Goal: Task Accomplishment & Management: Use online tool/utility

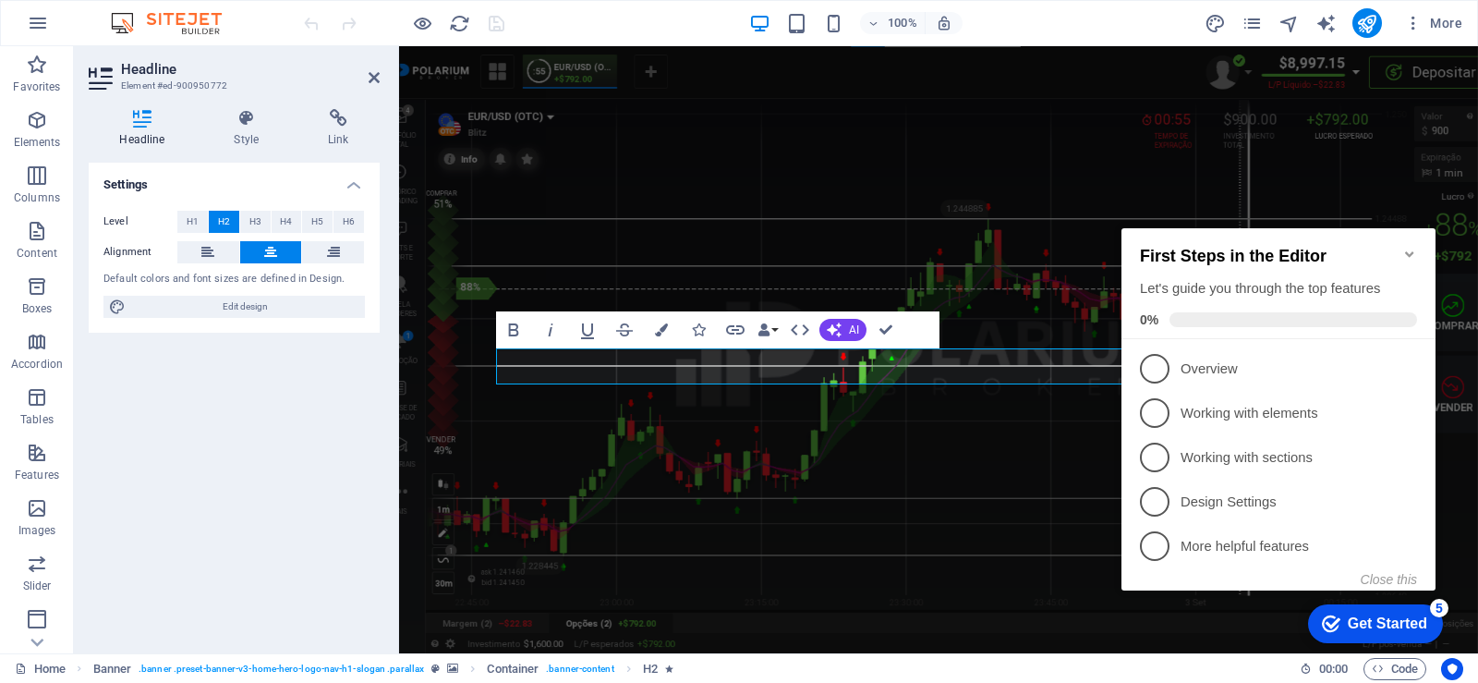
click at [1411, 251] on icon "Minimize checklist" at bounding box center [1409, 254] width 8 height 6
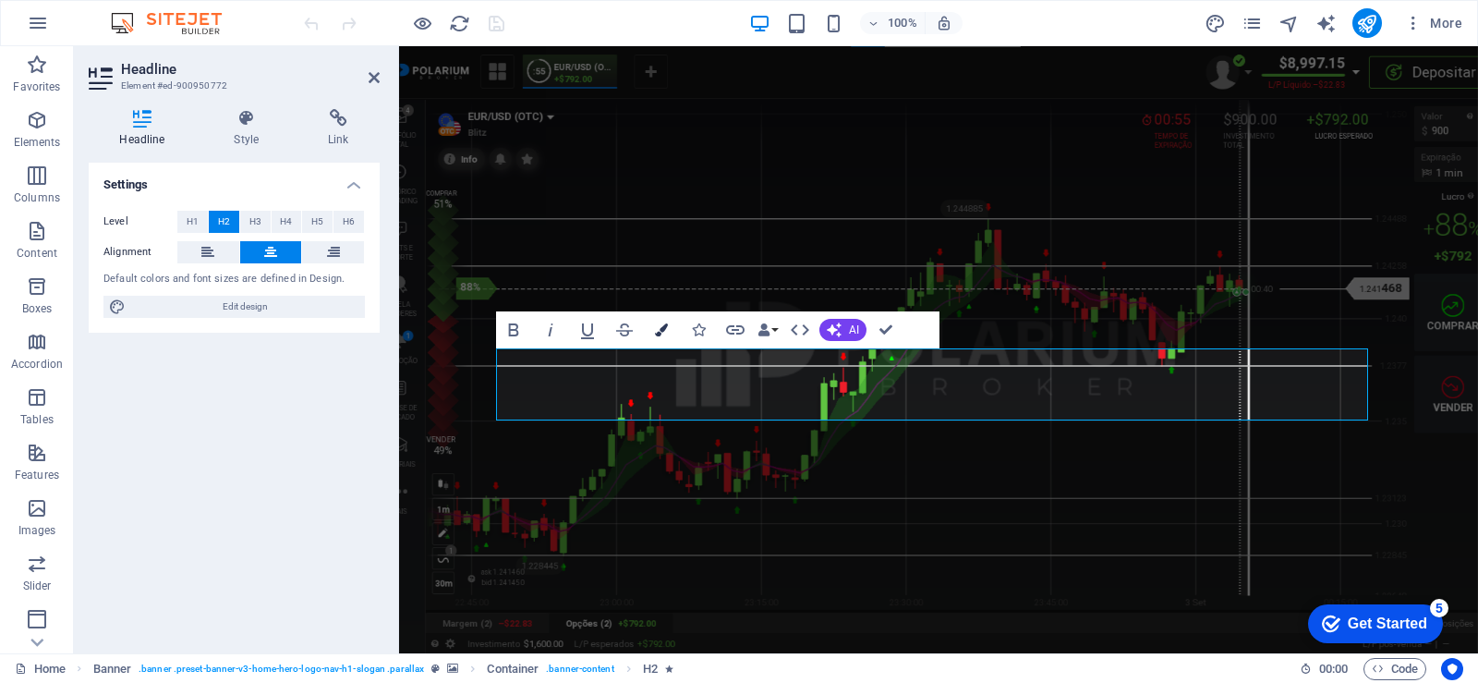
click at [662, 335] on icon "button" at bounding box center [661, 329] width 13 height 13
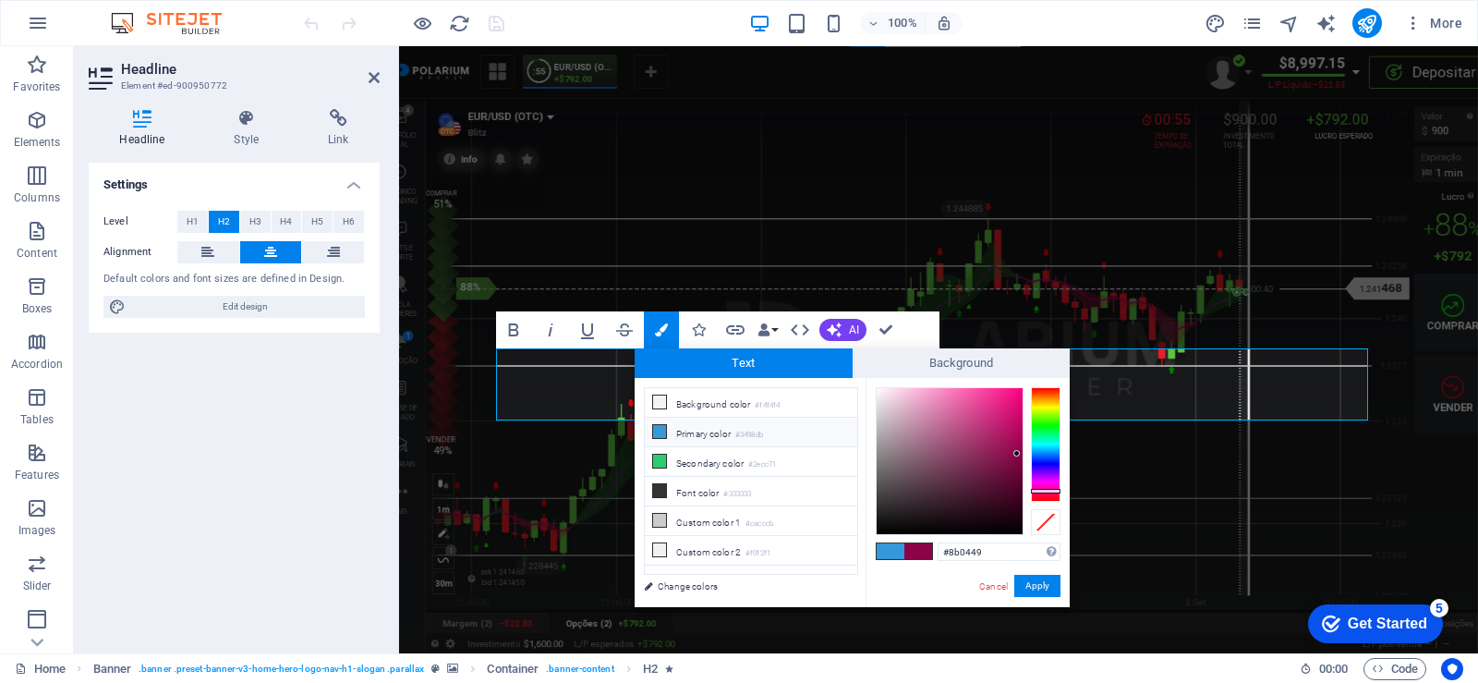
click at [900, 550] on span at bounding box center [891, 551] width 28 height 16
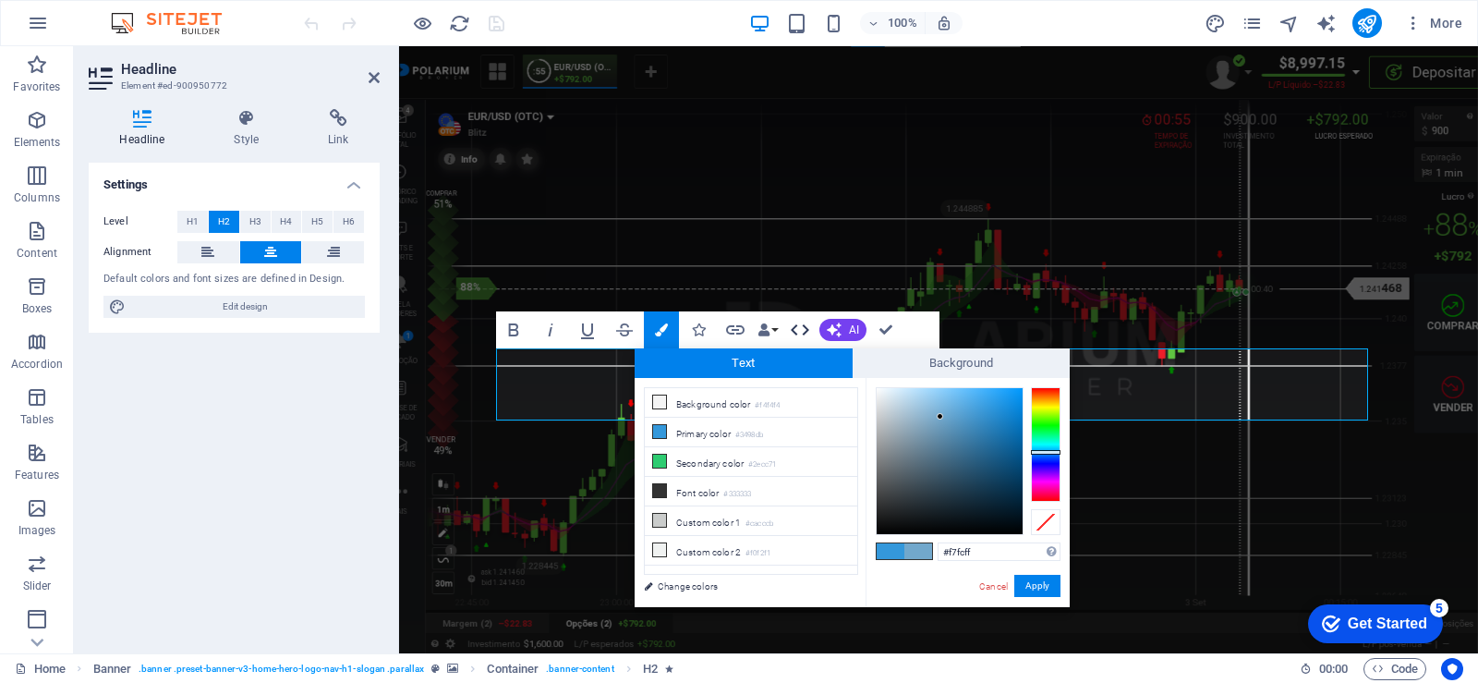
type input "#ffffff"
drag, startPoint x: 941, startPoint y: 417, endPoint x: 315, endPoint y: 237, distance: 650.6
click at [714, 284] on body "scripton.com.br Home Favorites Elements Columns Content Boxes Accordion Tables …" at bounding box center [739, 341] width 1478 height 683
click at [1047, 577] on button "Apply" at bounding box center [1037, 586] width 46 height 22
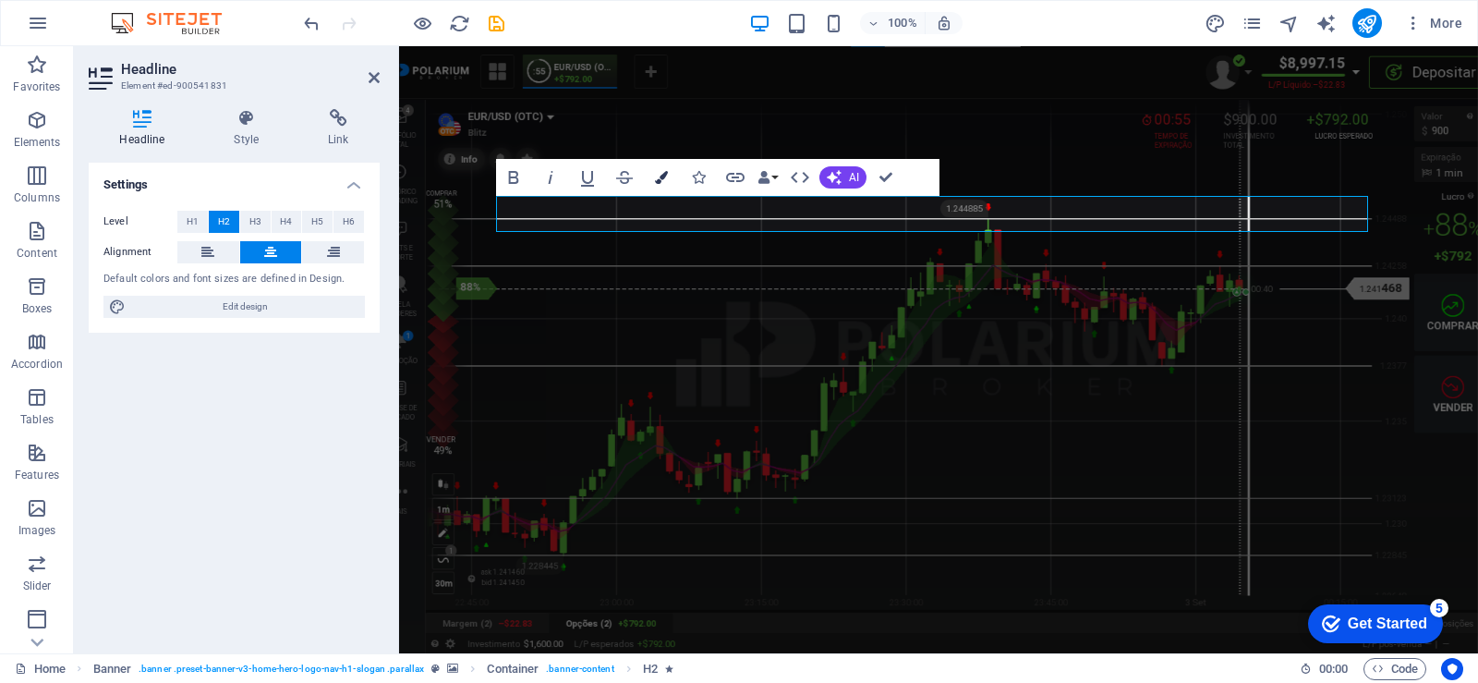
click at [660, 177] on icon "button" at bounding box center [661, 177] width 13 height 13
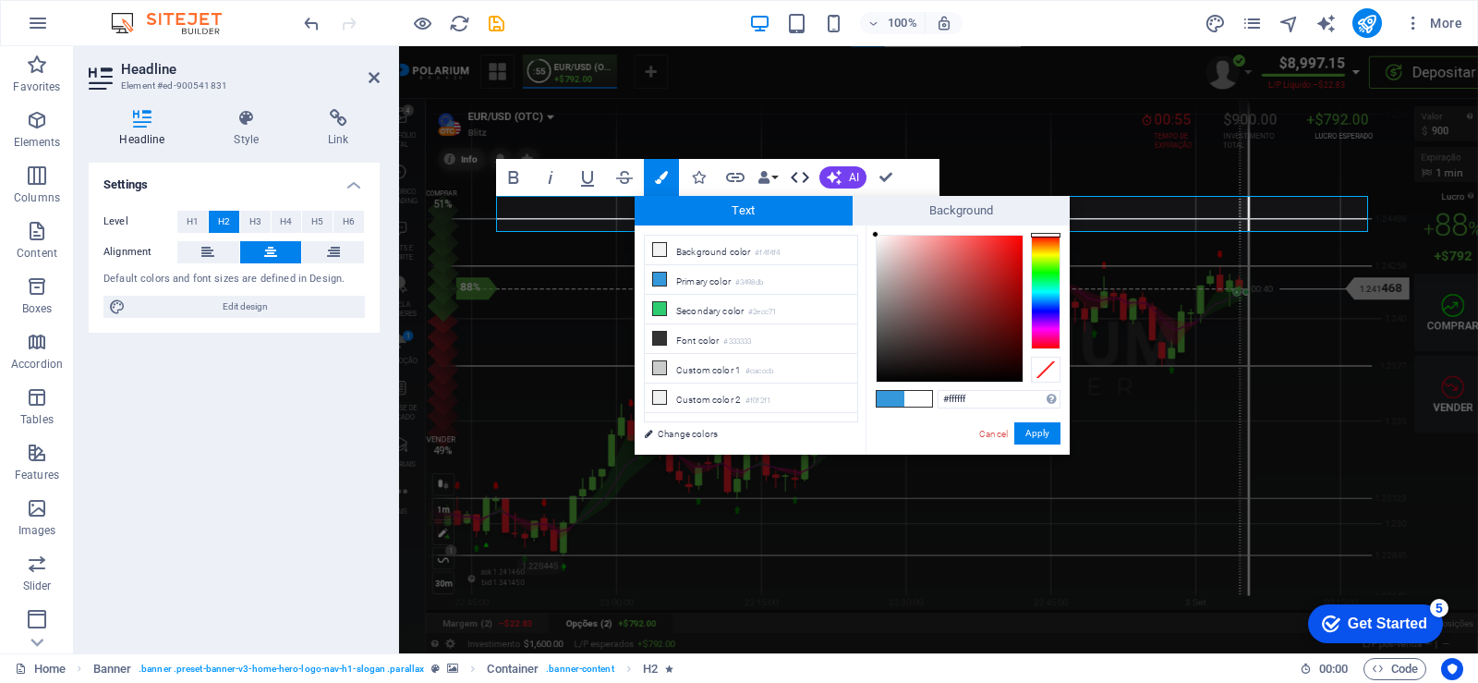
drag, startPoint x: 887, startPoint y: 253, endPoint x: 815, endPoint y: 181, distance: 101.9
click at [815, 181] on body "scripton.com.br Home Favorites Elements Columns Content Boxes Accordion Tables …" at bounding box center [739, 341] width 1478 height 683
type input "#000000"
click at [1026, 427] on button "Apply" at bounding box center [1037, 433] width 46 height 22
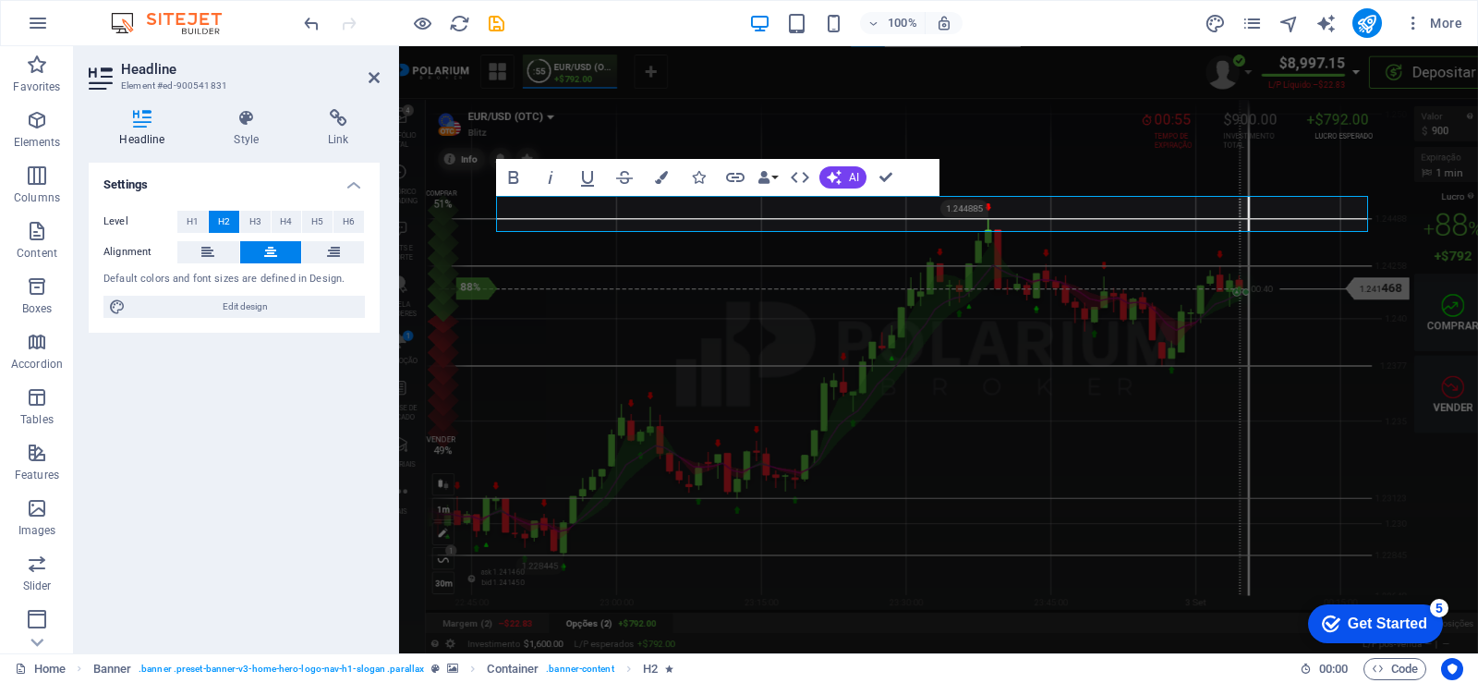
click at [1375, 323] on div "H2 Banner Container Banner Menu Bar H3 Spacer H2 Menu Spacer Image Slider Image…" at bounding box center [938, 349] width 1079 height 607
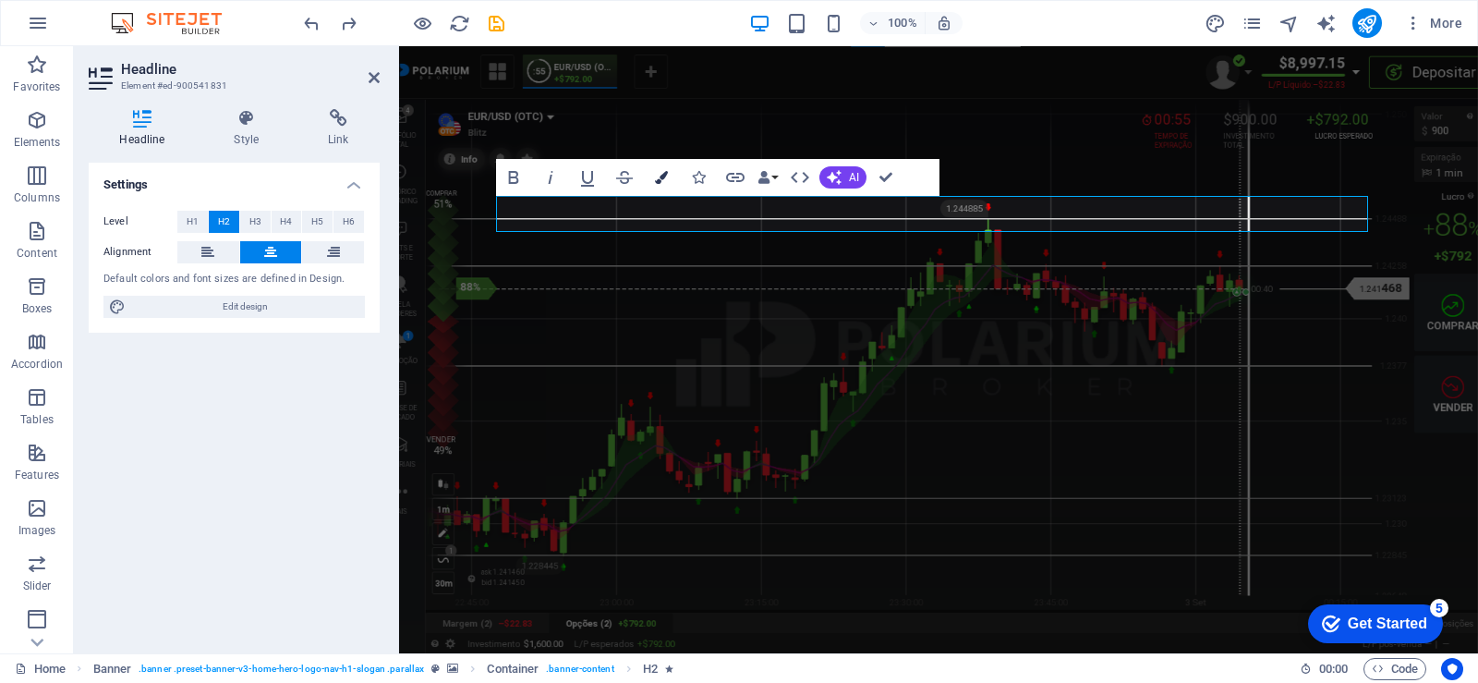
click at [661, 179] on icon "button" at bounding box center [661, 177] width 13 height 13
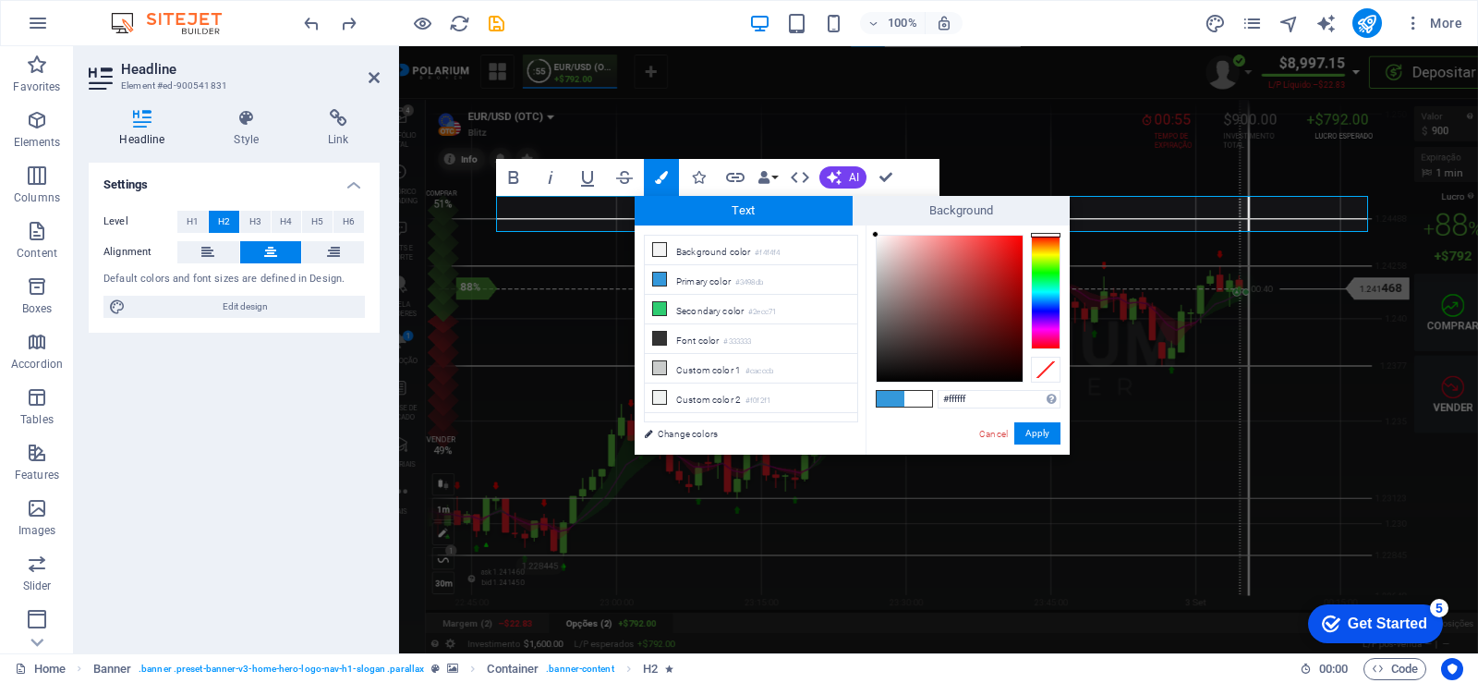
drag, startPoint x: 887, startPoint y: 250, endPoint x: 832, endPoint y: 192, distance: 79.7
click at [832, 192] on body "scripton.com.br Home Favorites Elements Columns Content Boxes Accordion Tables …" at bounding box center [739, 341] width 1478 height 683
drag, startPoint x: 953, startPoint y: 300, endPoint x: 829, endPoint y: 183, distance: 171.2
click at [832, 185] on body "scripton.com.br Home Favorites Elements Columns Content Boxes Accordion Tables …" at bounding box center [739, 341] width 1478 height 683
click at [869, 230] on div "#ffffff Supported formats #0852ed rgb(8, 82, 237) rgba(8, 82, 237, 90%) hsv(221…" at bounding box center [968, 473] width 204 height 497
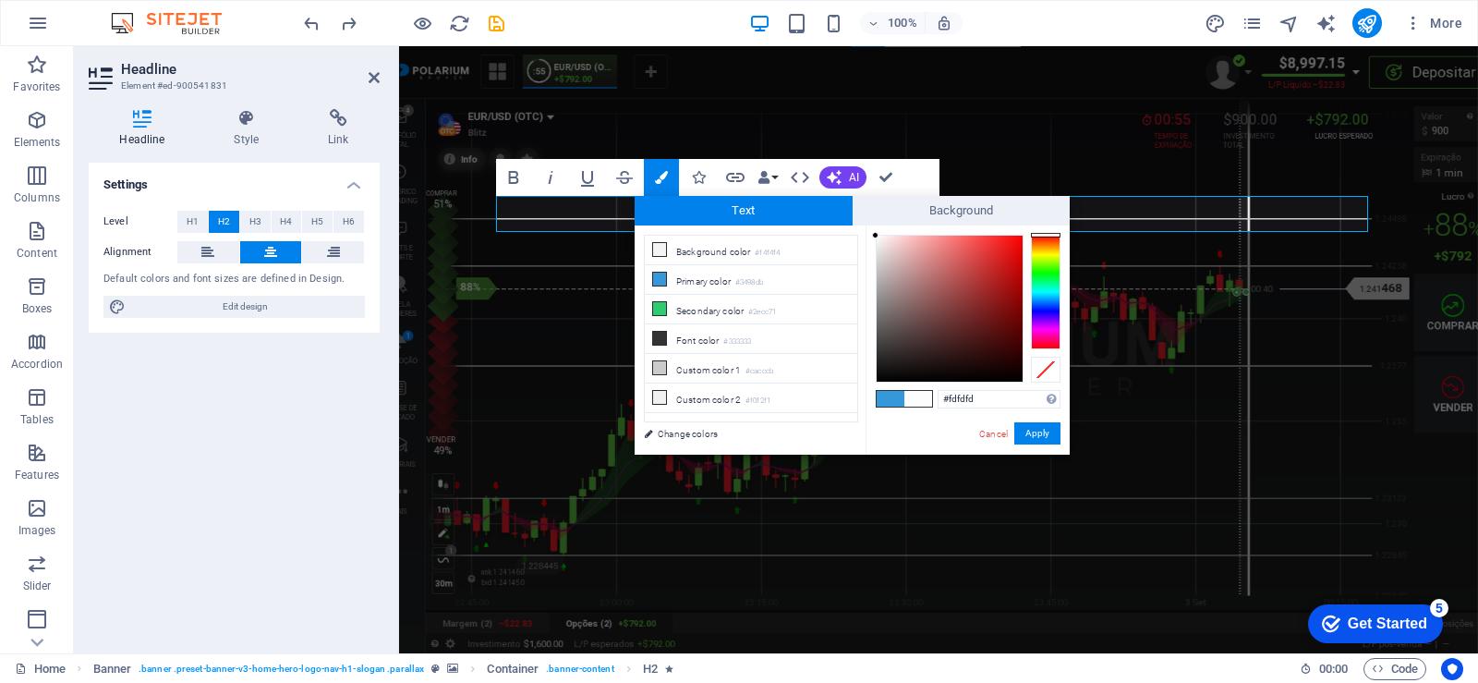
click at [876, 236] on div at bounding box center [875, 235] width 6 height 6
click at [995, 397] on input "#fdfdfd" at bounding box center [999, 399] width 123 height 18
type input "#fffffff"
click at [1034, 432] on button "Apply" at bounding box center [1037, 433] width 46 height 22
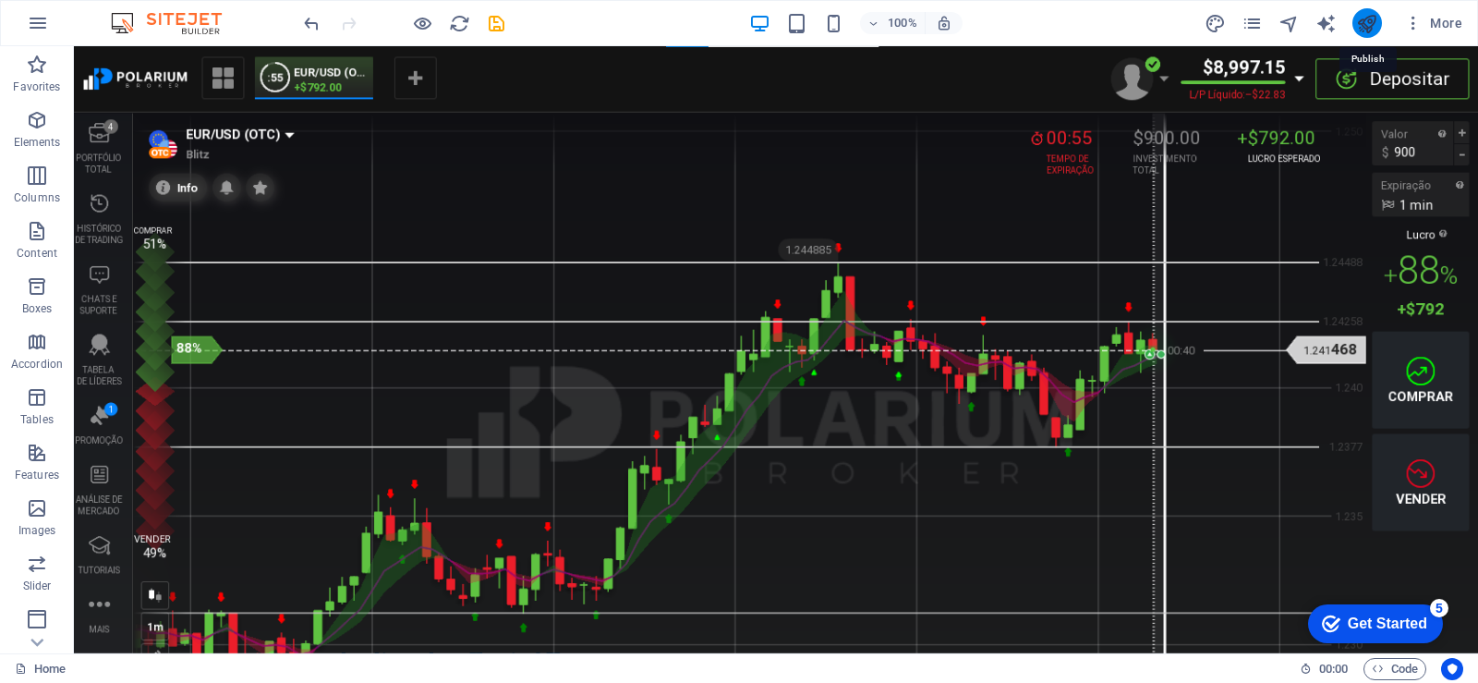
click at [1366, 17] on icon "publish" at bounding box center [1366, 23] width 21 height 21
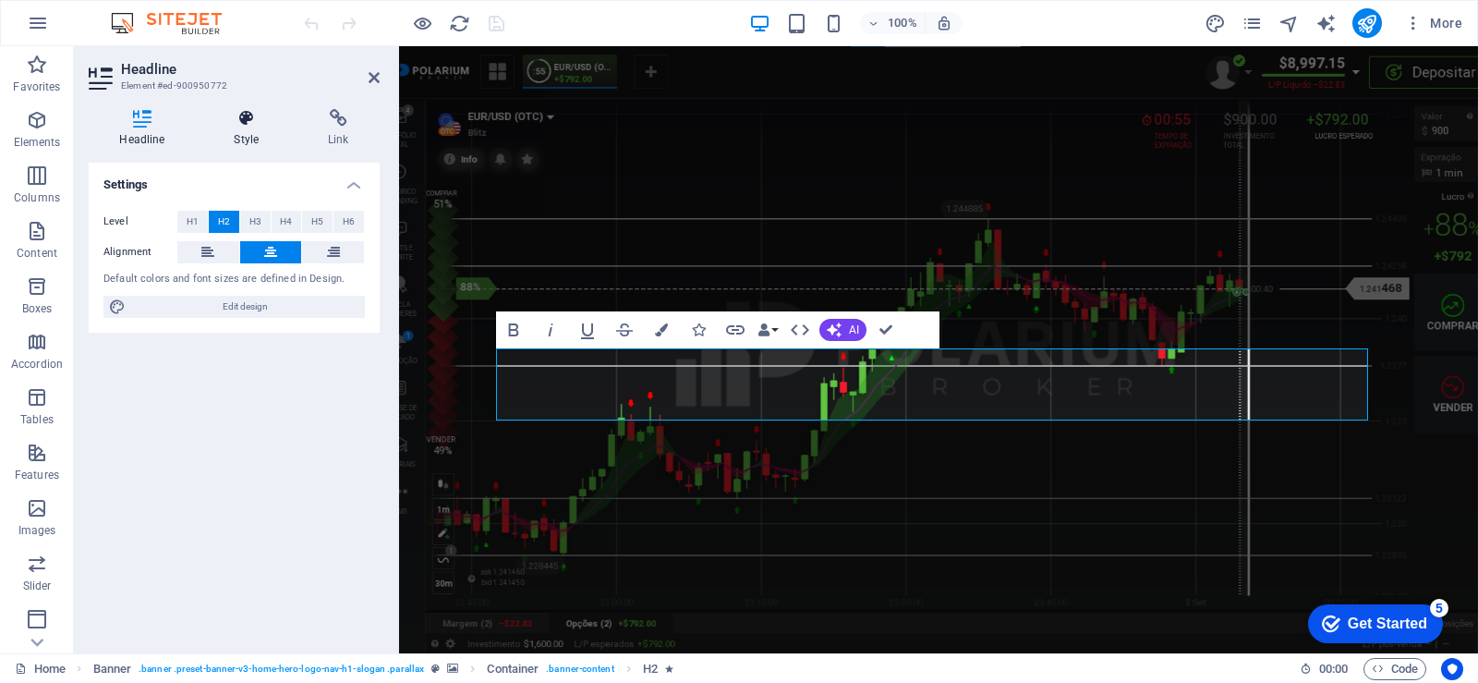
click at [249, 130] on h4 "Style" at bounding box center [250, 128] width 94 height 39
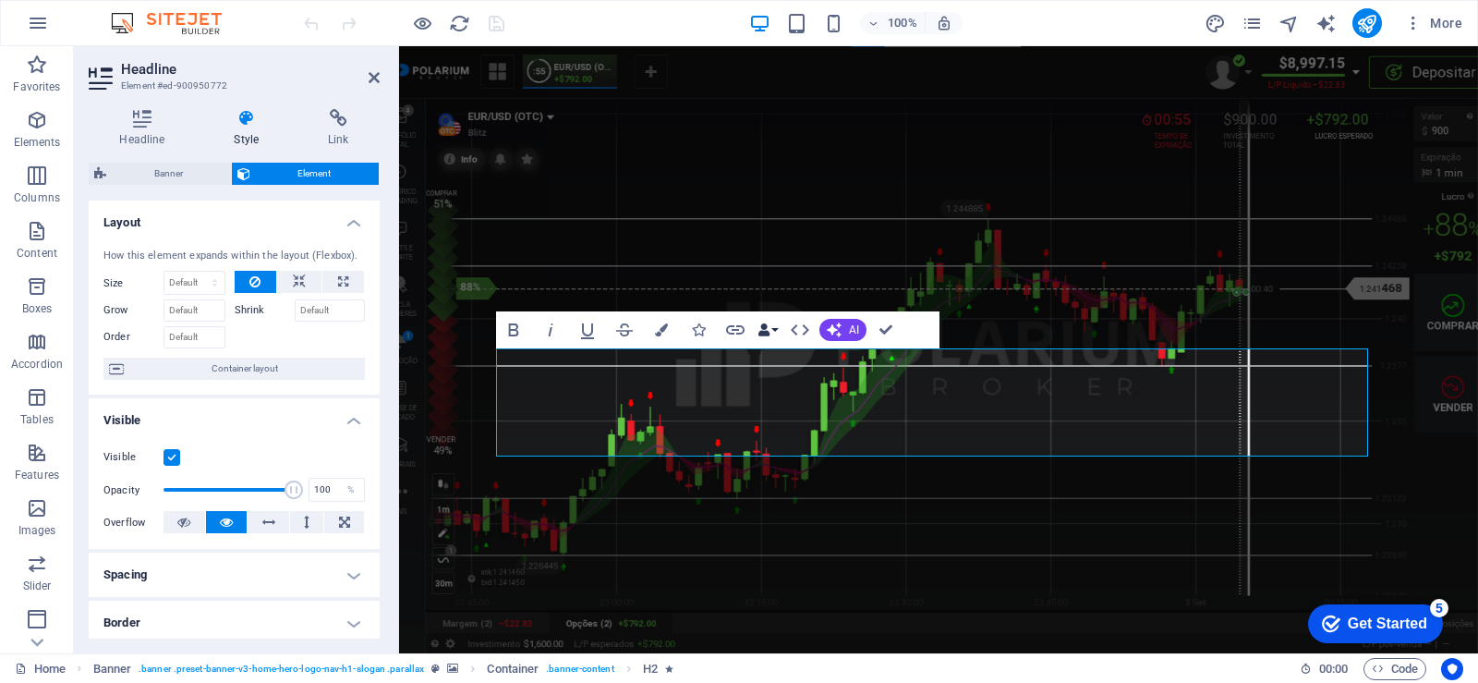
click at [774, 333] on button "Data Bindings" at bounding box center [768, 329] width 26 height 37
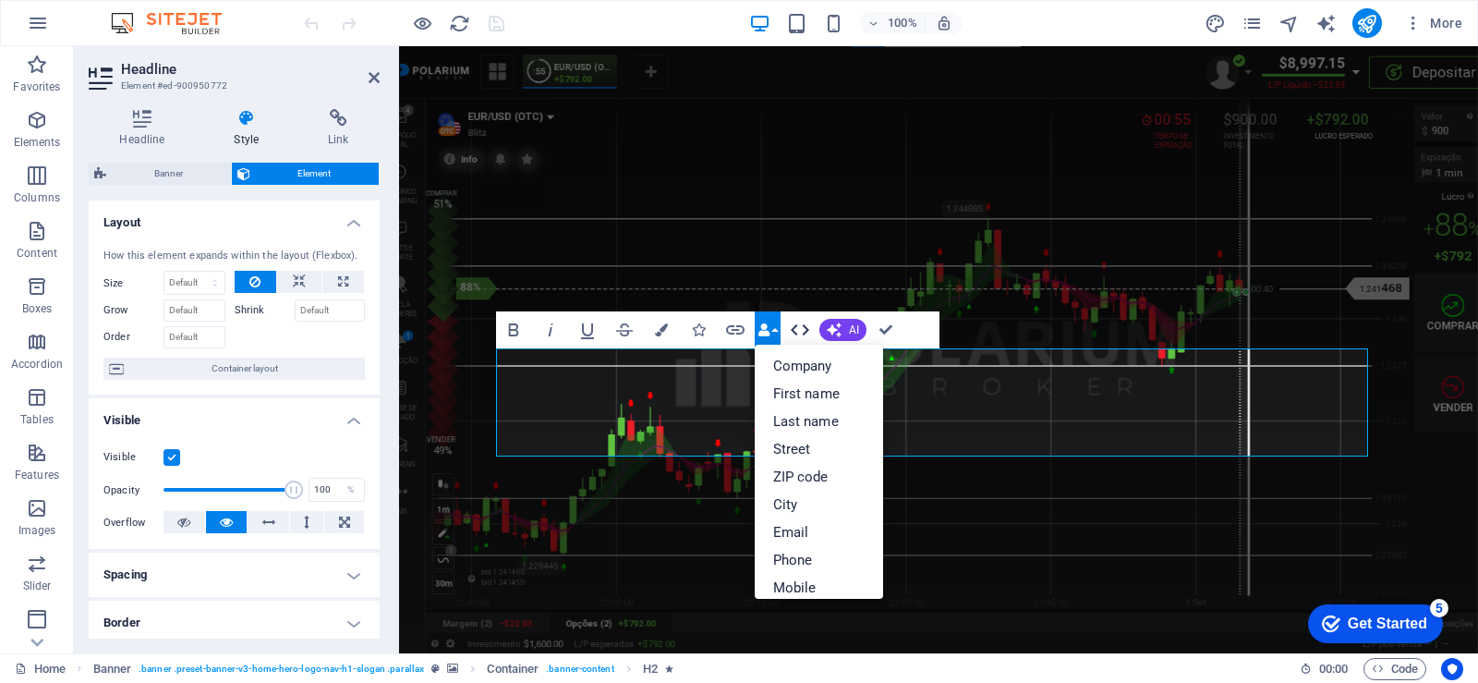
click at [797, 331] on icon "button" at bounding box center [800, 330] width 22 height 22
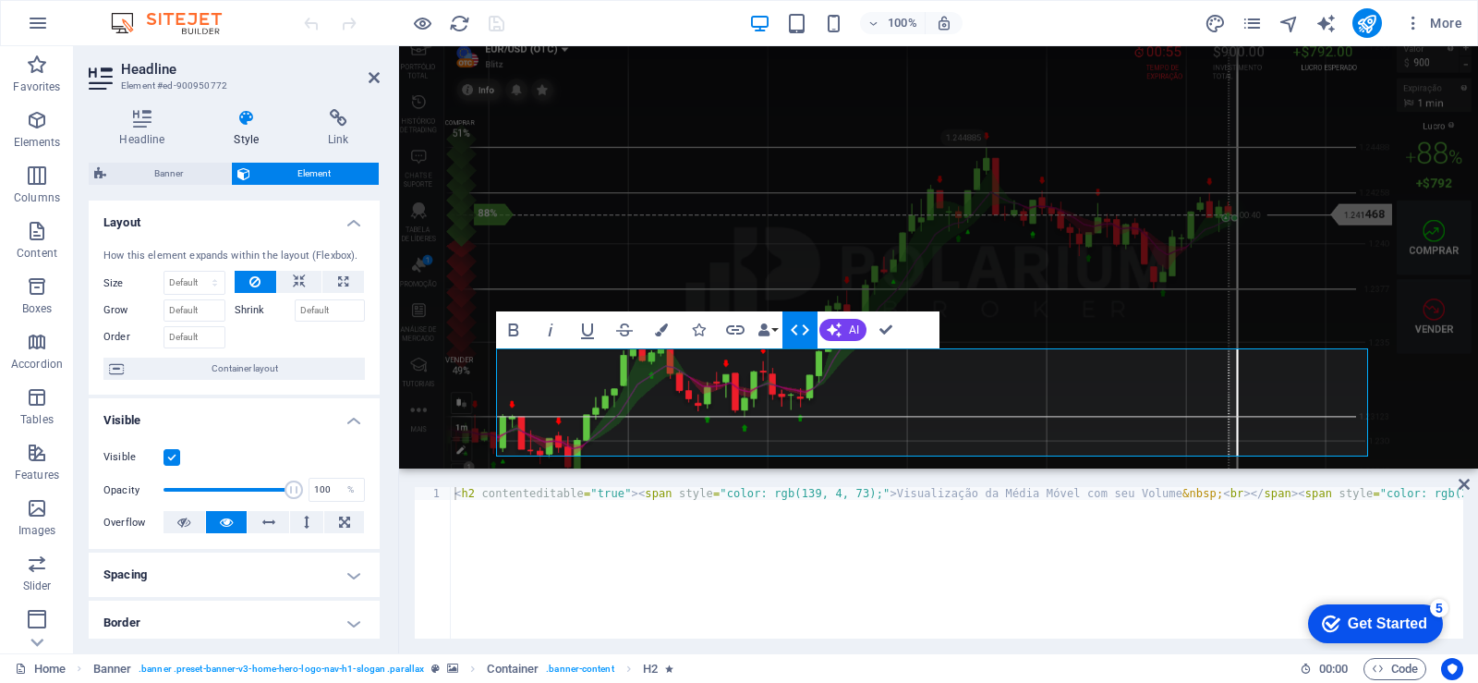
click at [797, 331] on icon "button" at bounding box center [800, 330] width 22 height 22
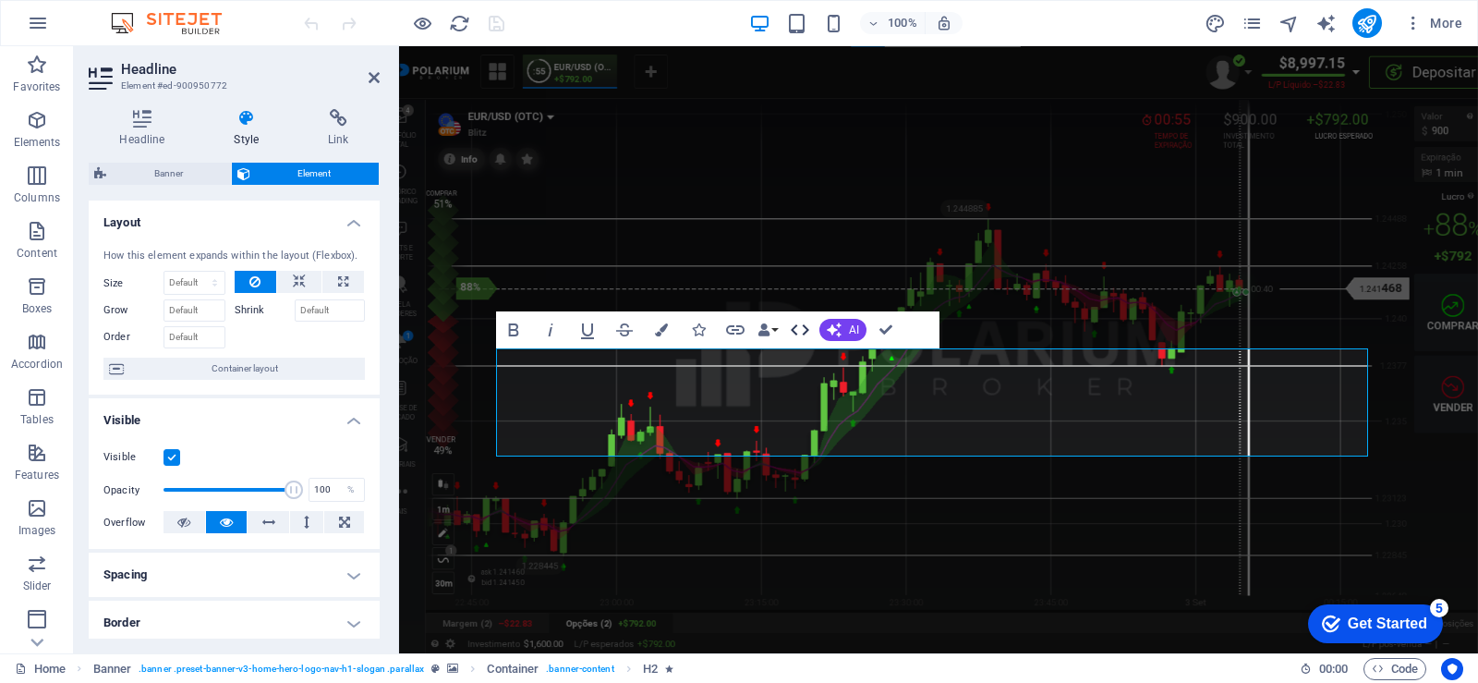
click at [797, 331] on icon "button" at bounding box center [800, 330] width 22 height 22
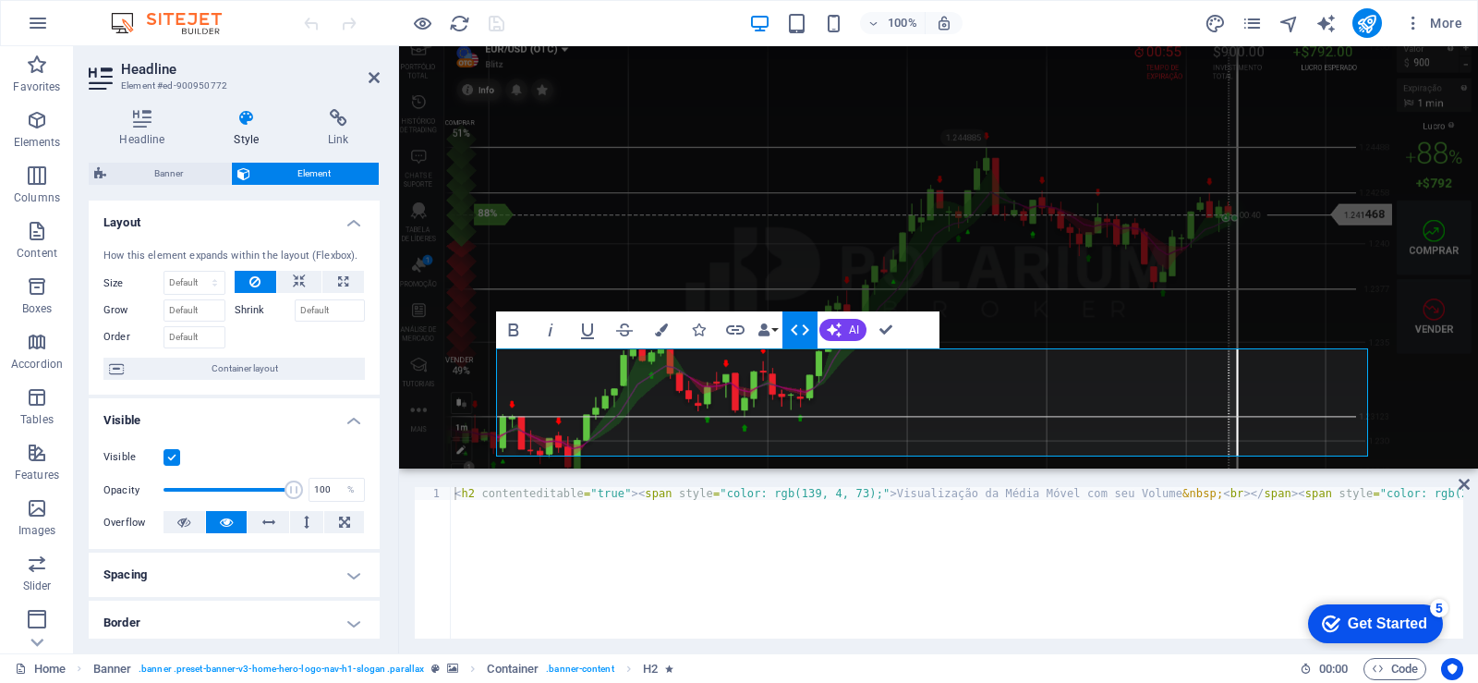
click at [797, 331] on icon "button" at bounding box center [800, 330] width 22 height 22
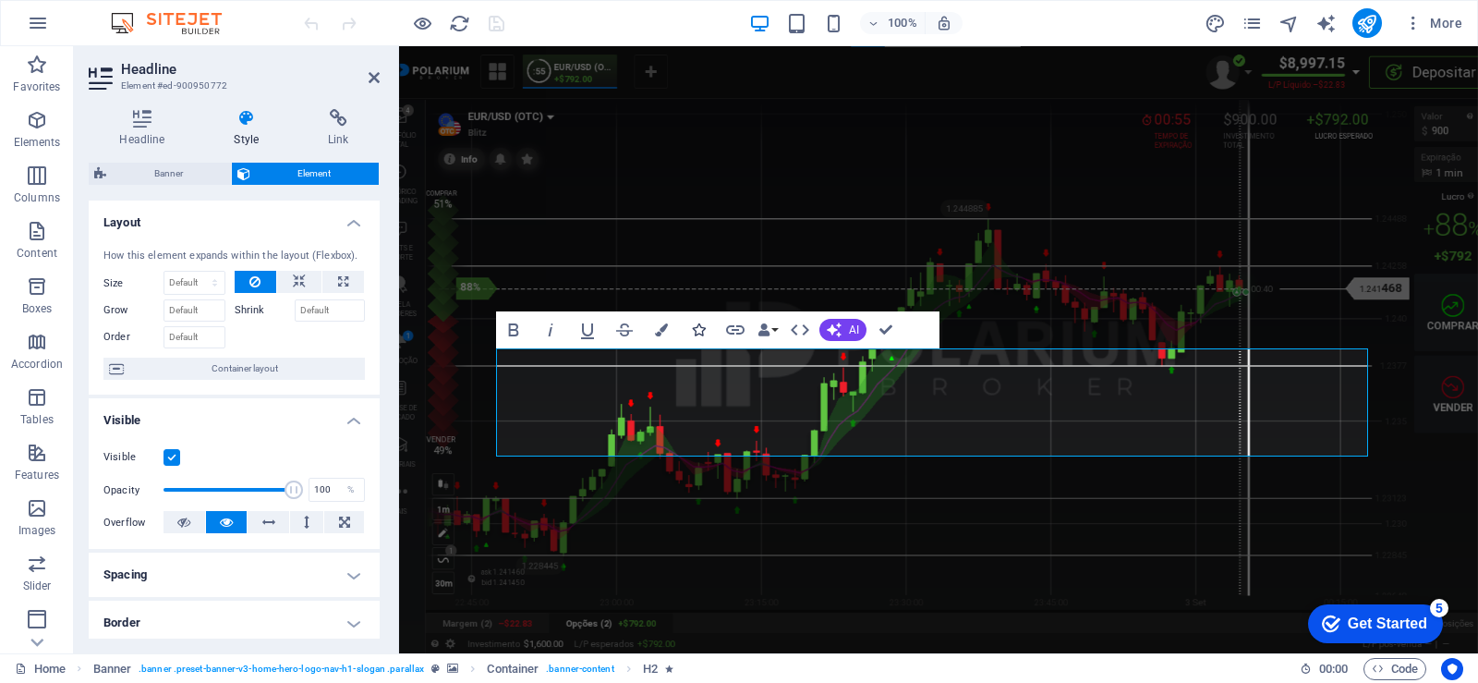
click at [697, 332] on icon "button" at bounding box center [698, 329] width 13 height 13
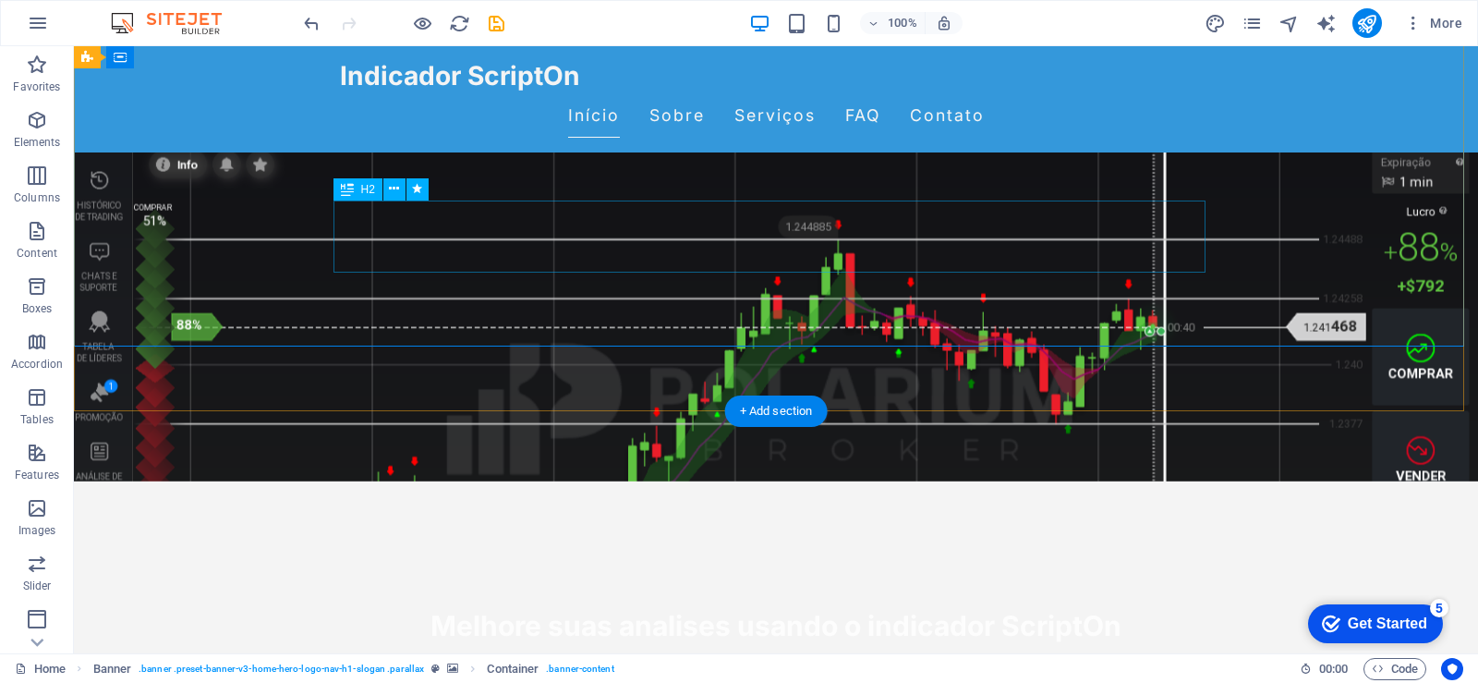
scroll to position [92, 0]
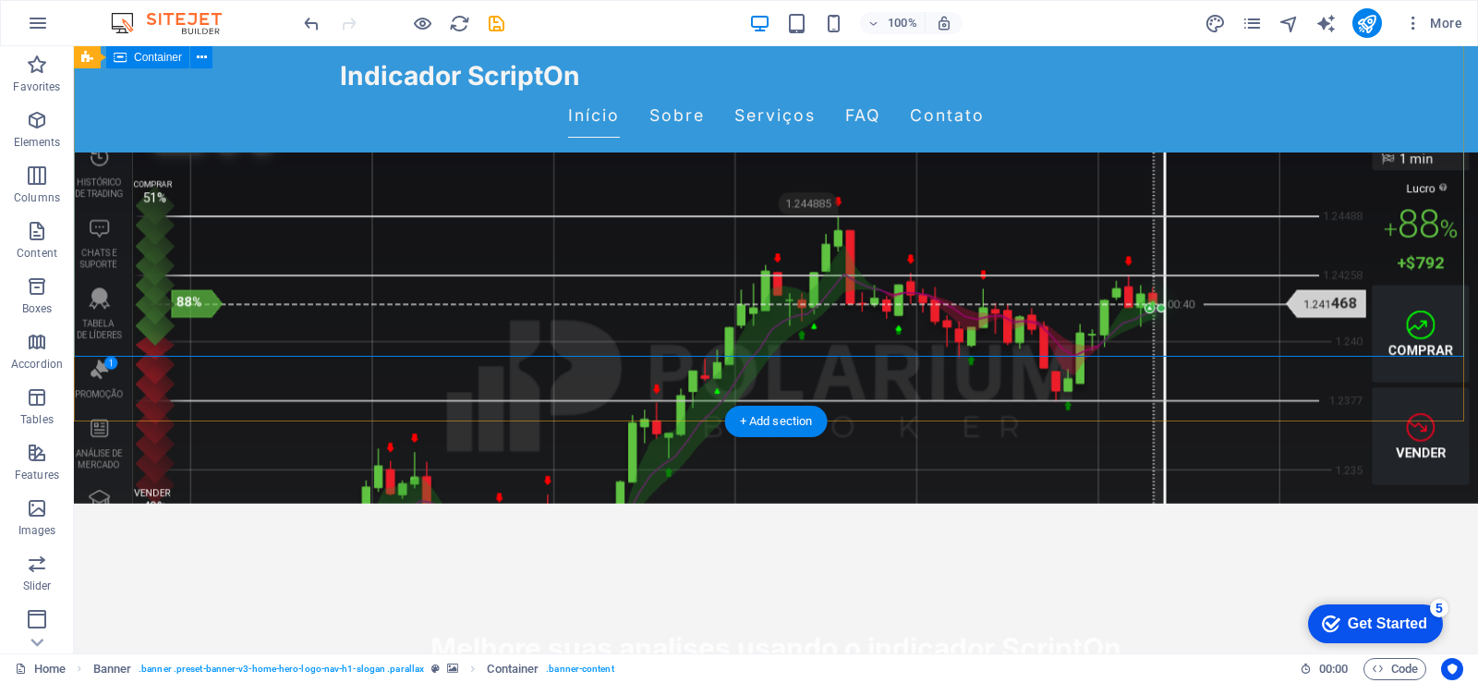
scroll to position [185, 0]
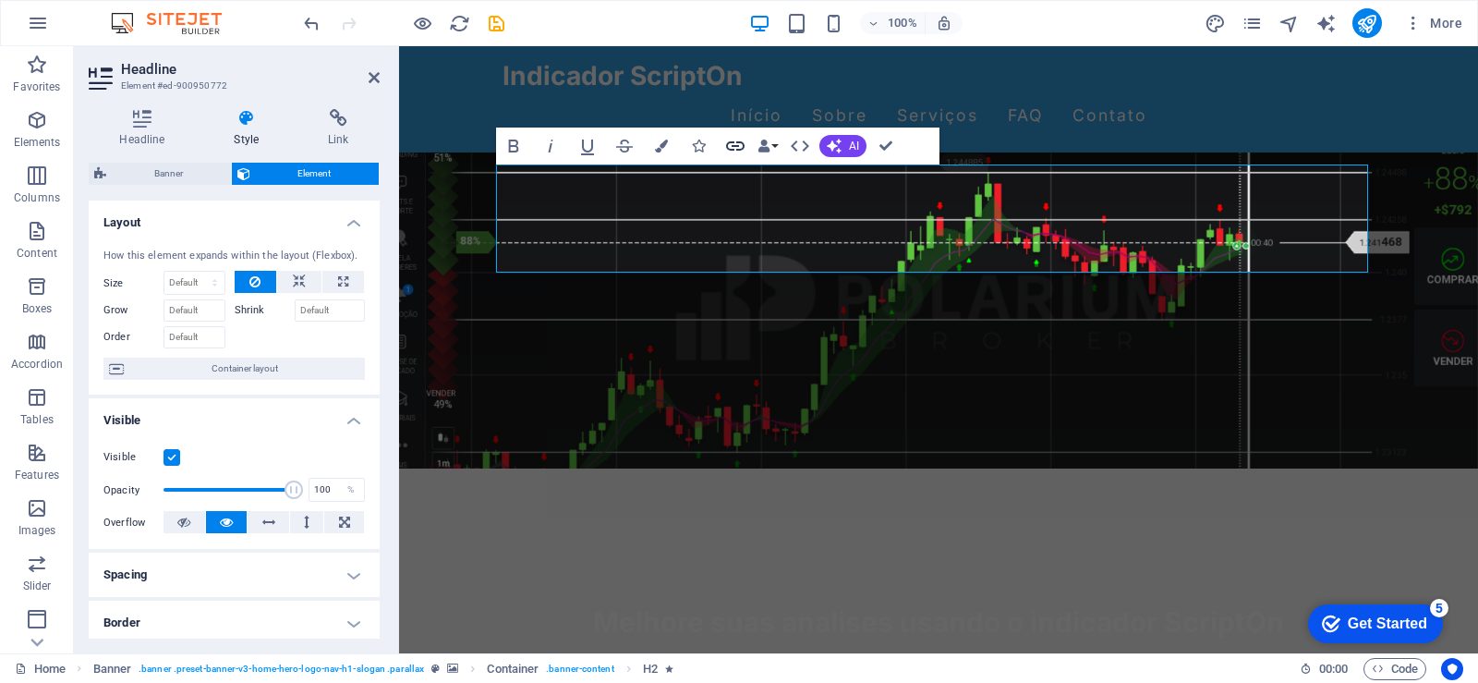
click at [732, 149] on icon "button" at bounding box center [735, 145] width 18 height 9
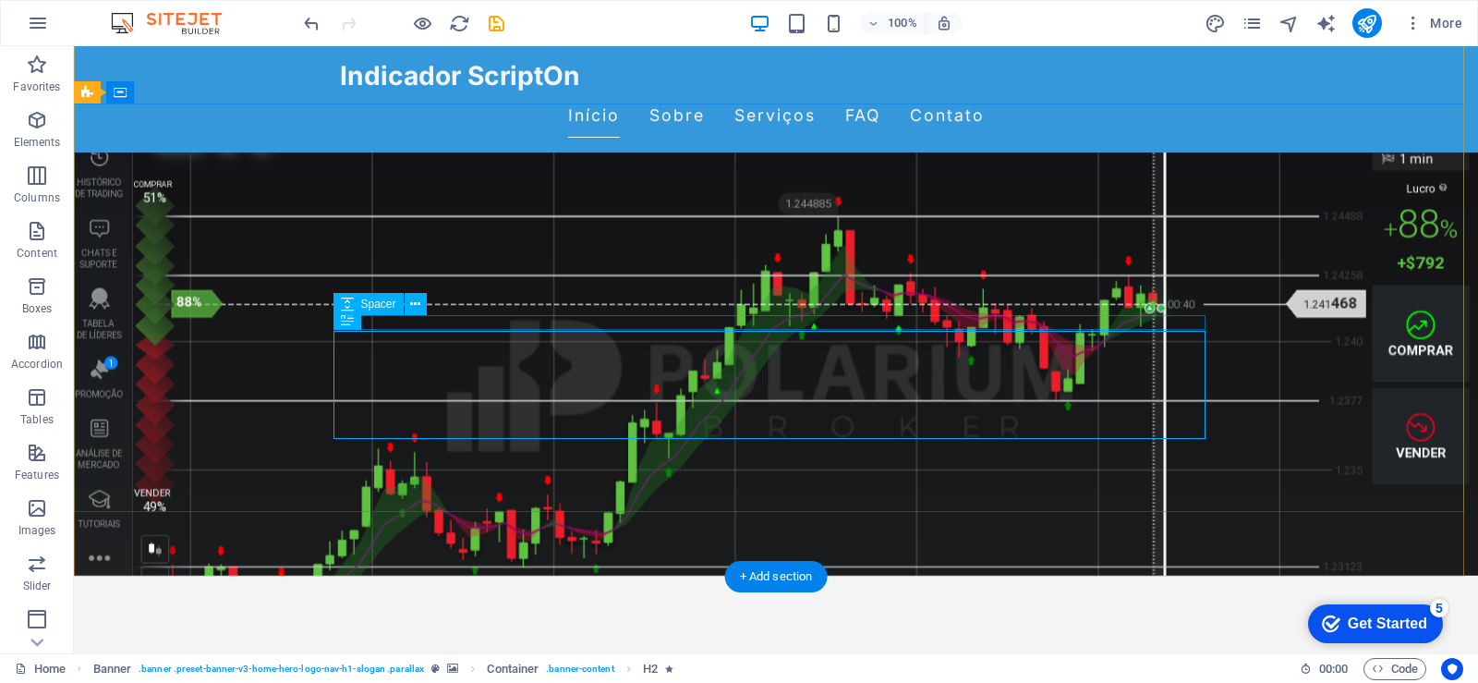
scroll to position [0, 0]
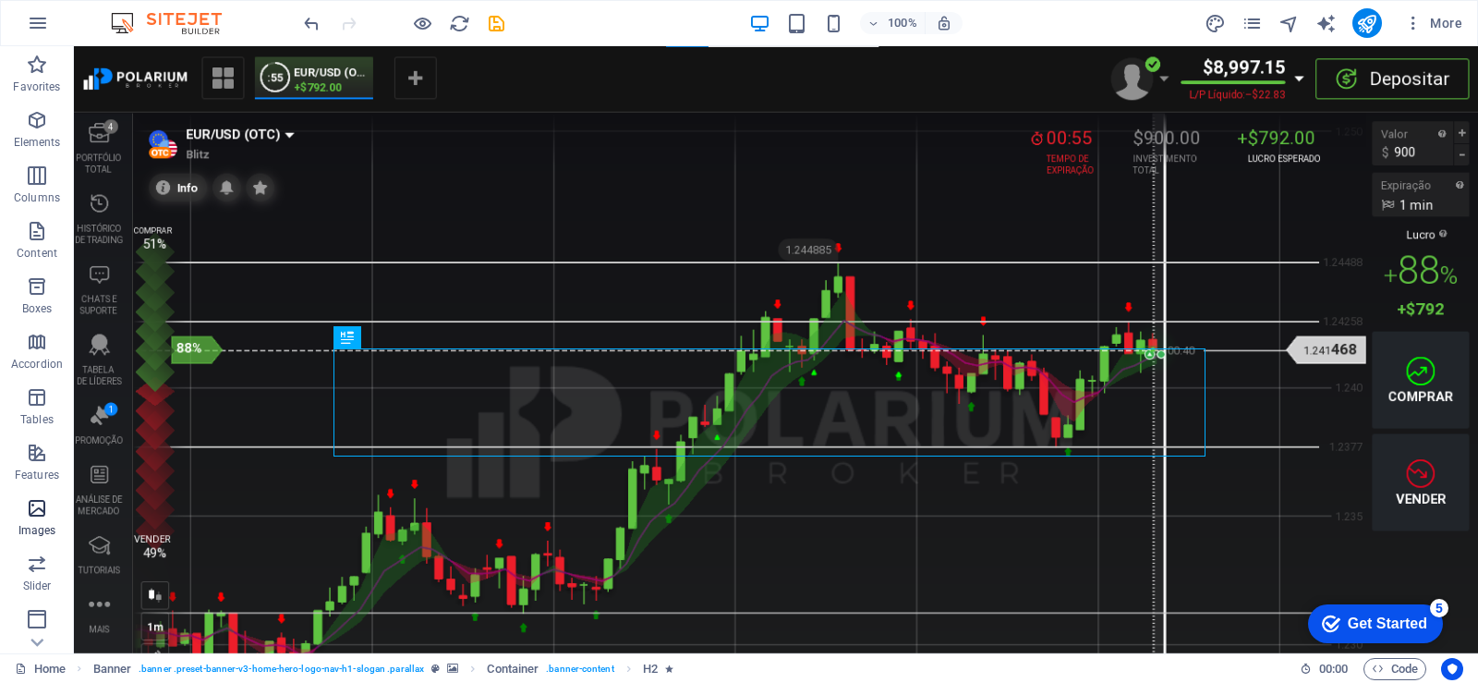
click at [32, 520] on span "Images" at bounding box center [37, 519] width 74 height 44
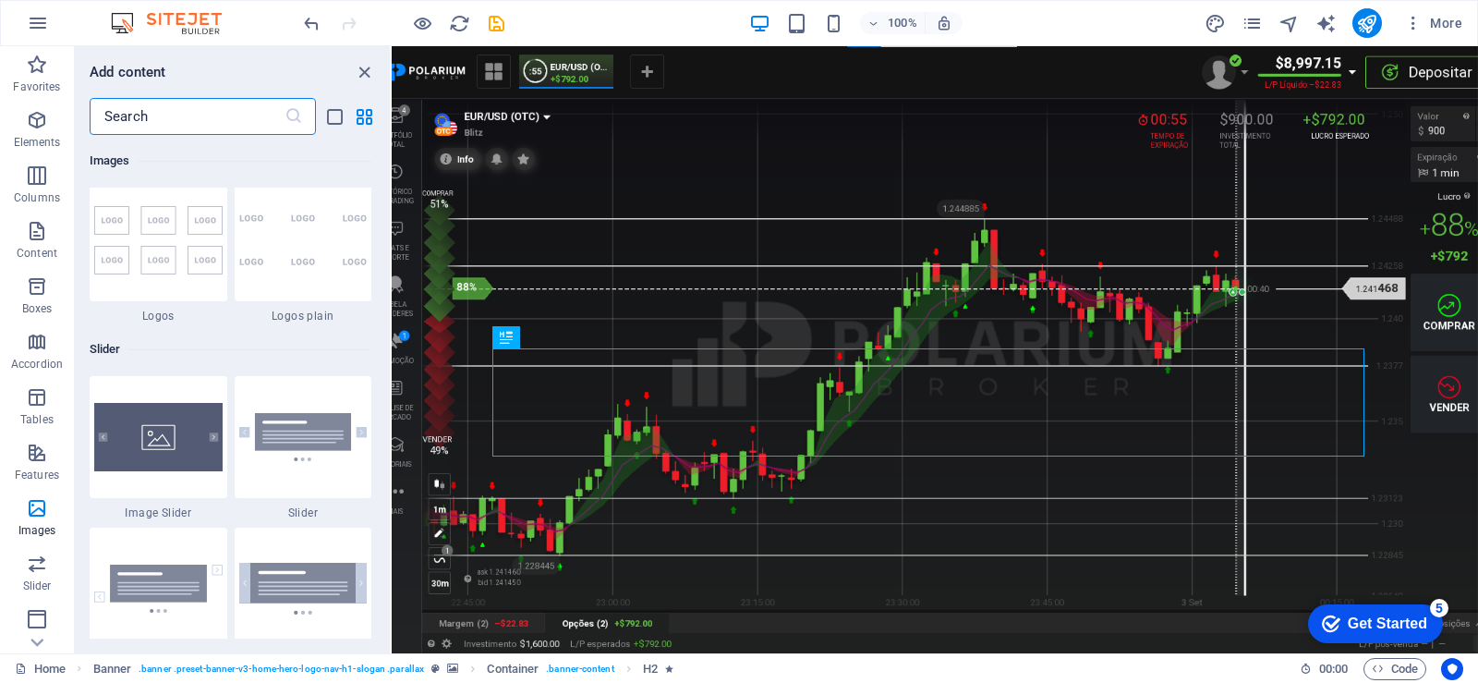
scroll to position [10292, 0]
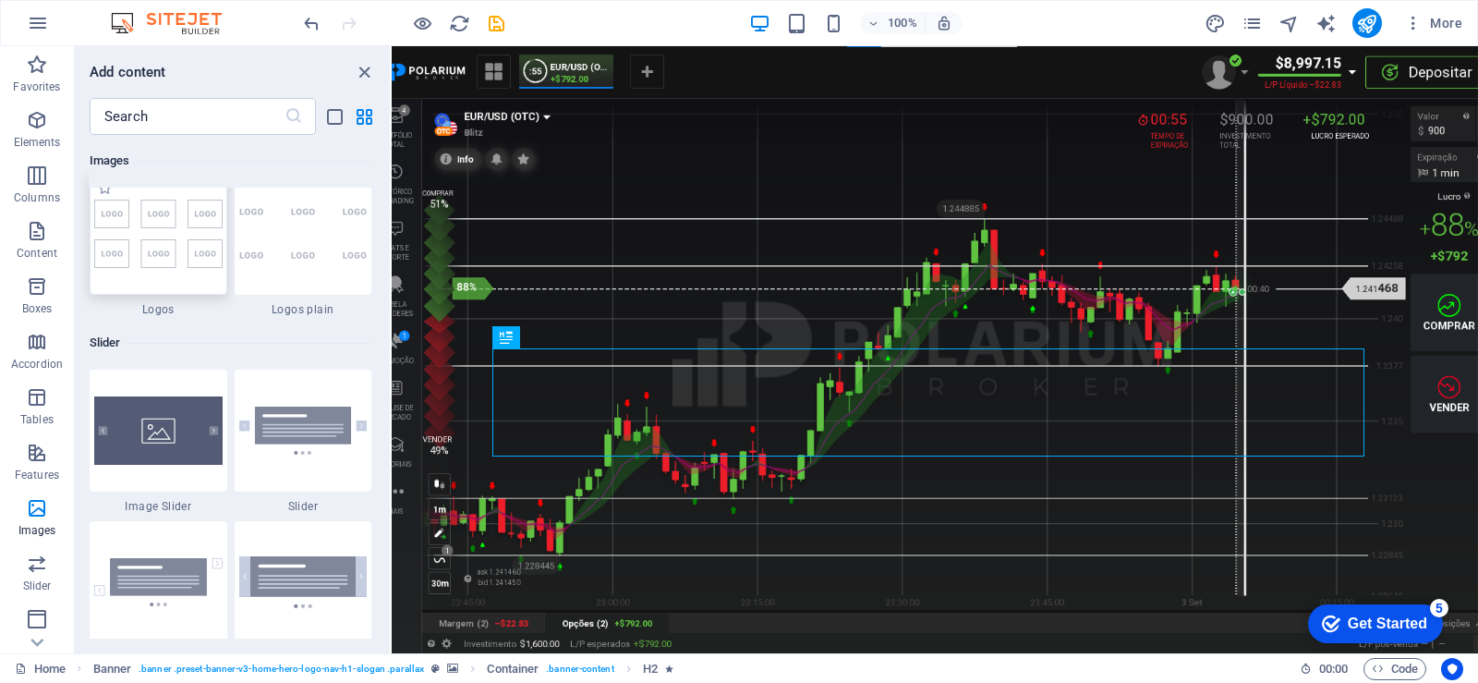
click at [164, 270] on div at bounding box center [159, 234] width 138 height 122
click at [392, 270] on div "Drag here to replace the existing content. Press “Ctrl” if you want to create a…" at bounding box center [935, 349] width 1086 height 607
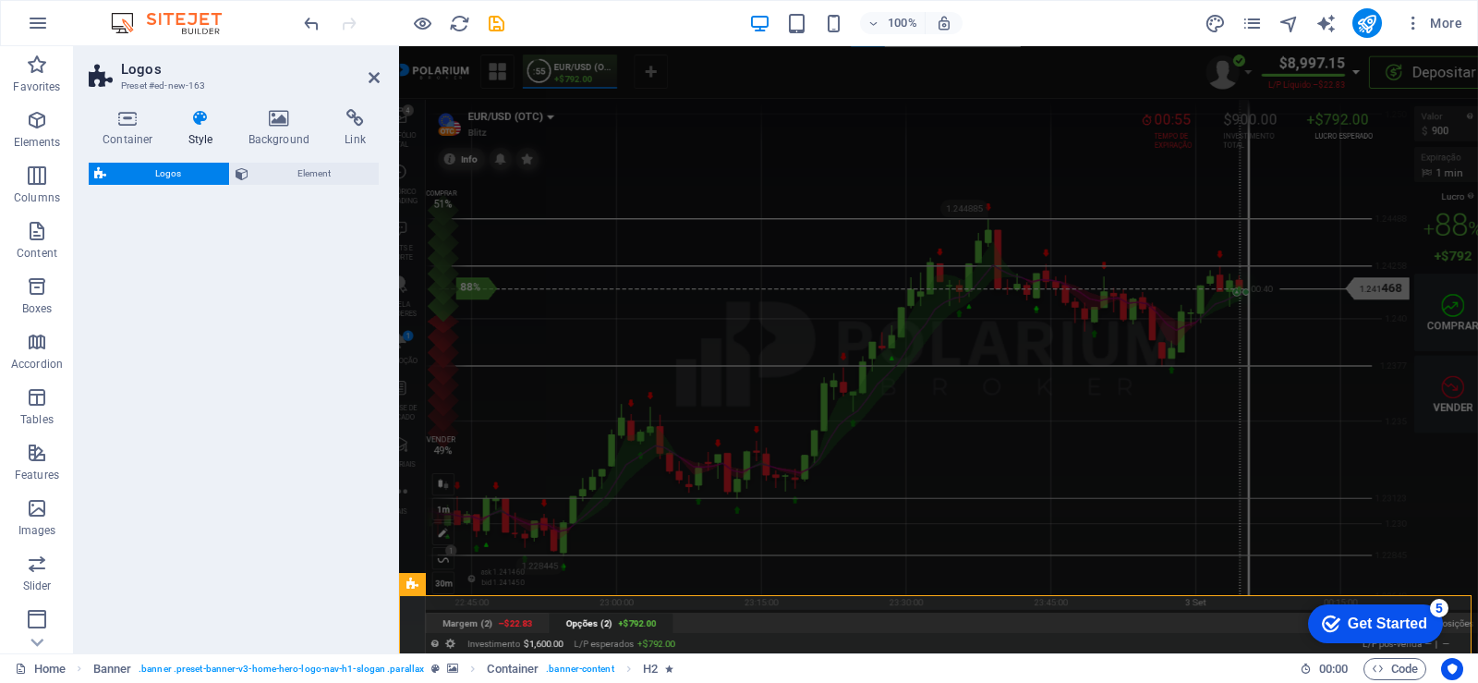
select select "rem"
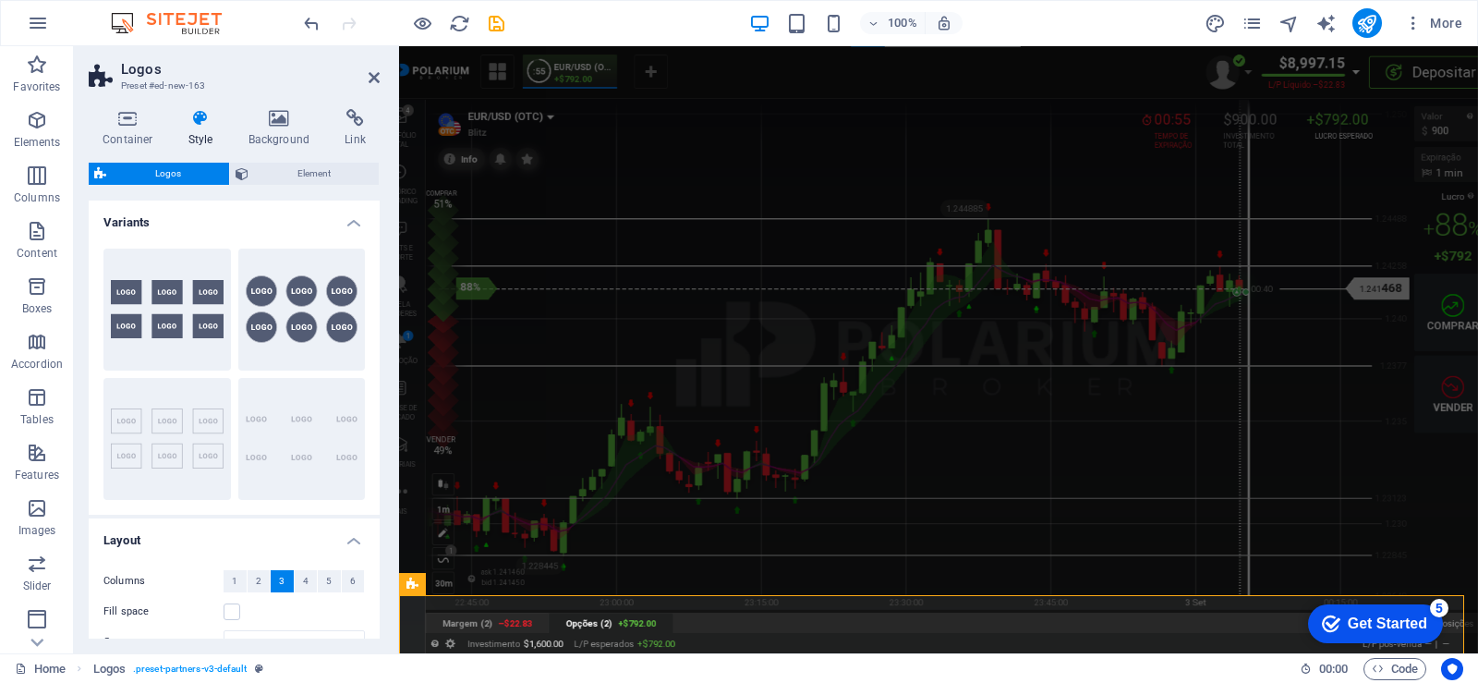
click at [169, 171] on span "Logos" at bounding box center [168, 174] width 112 height 22
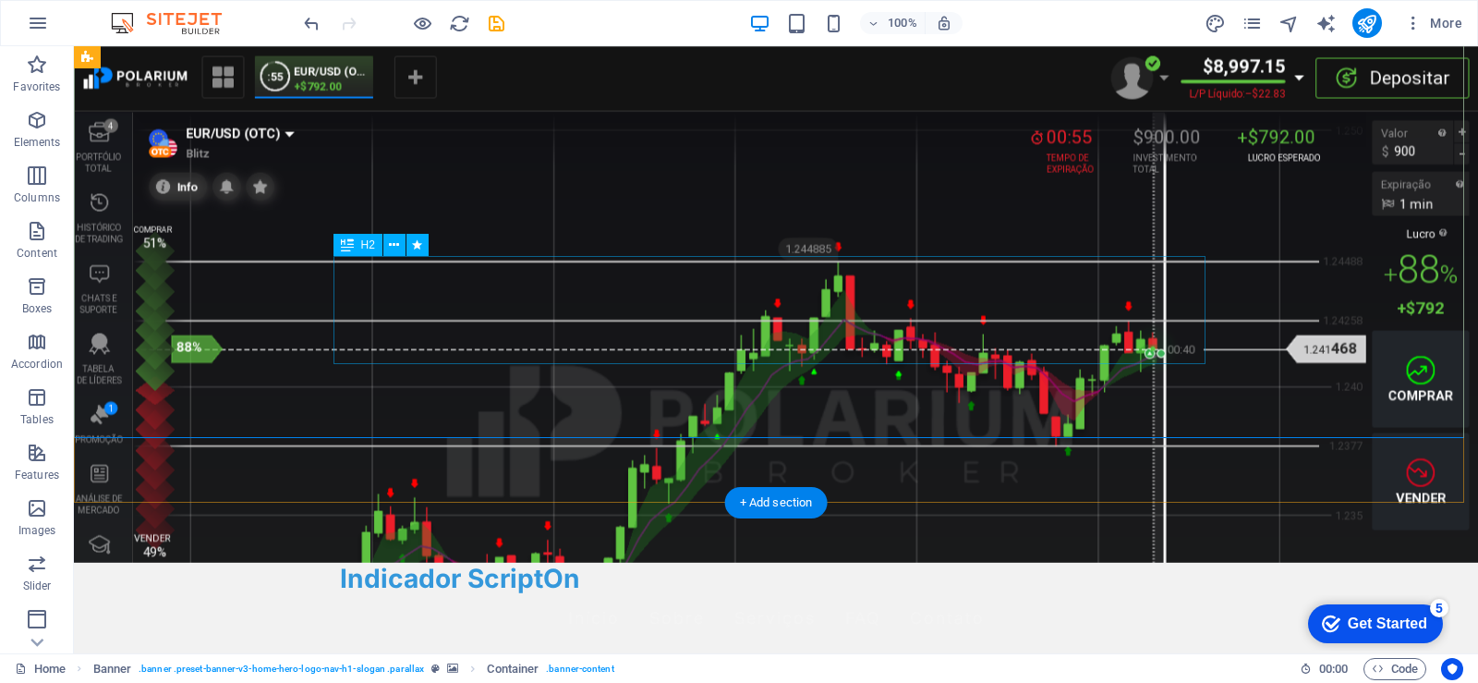
scroll to position [92, 0]
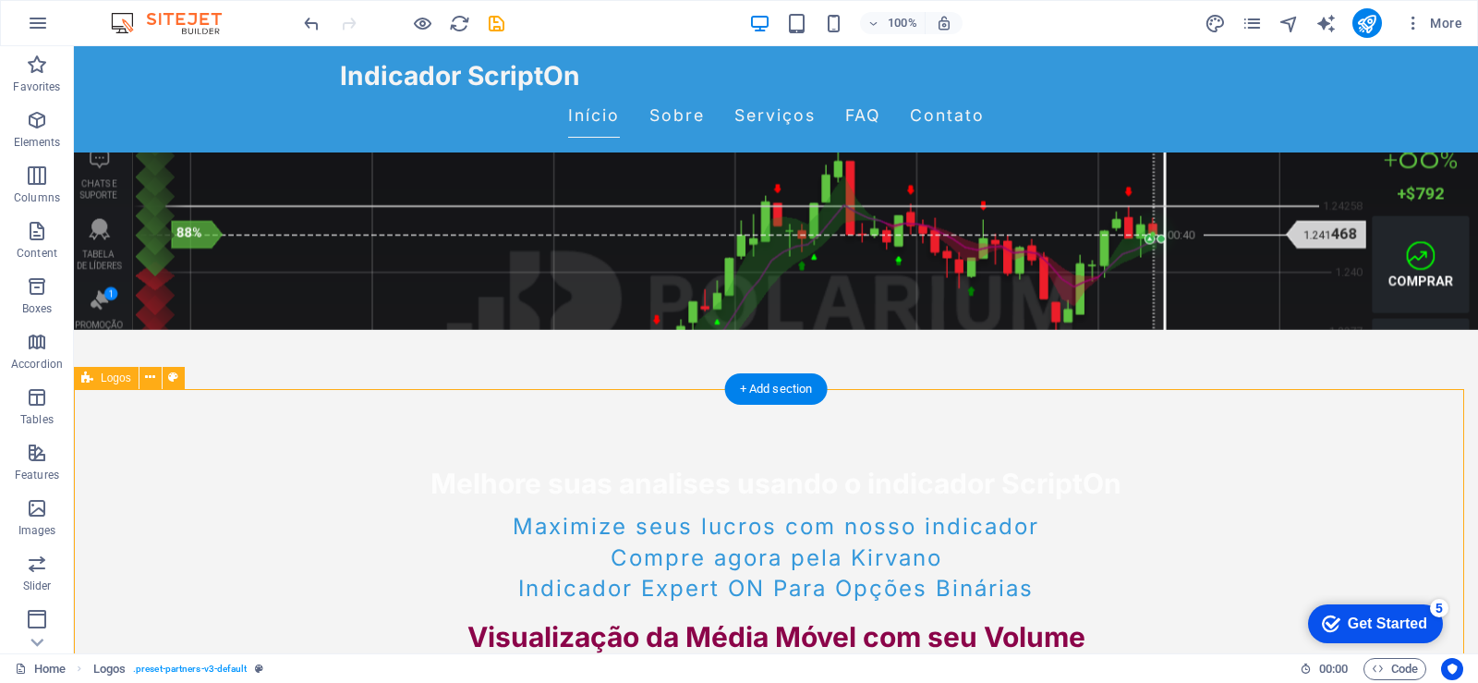
scroll to position [462, 0]
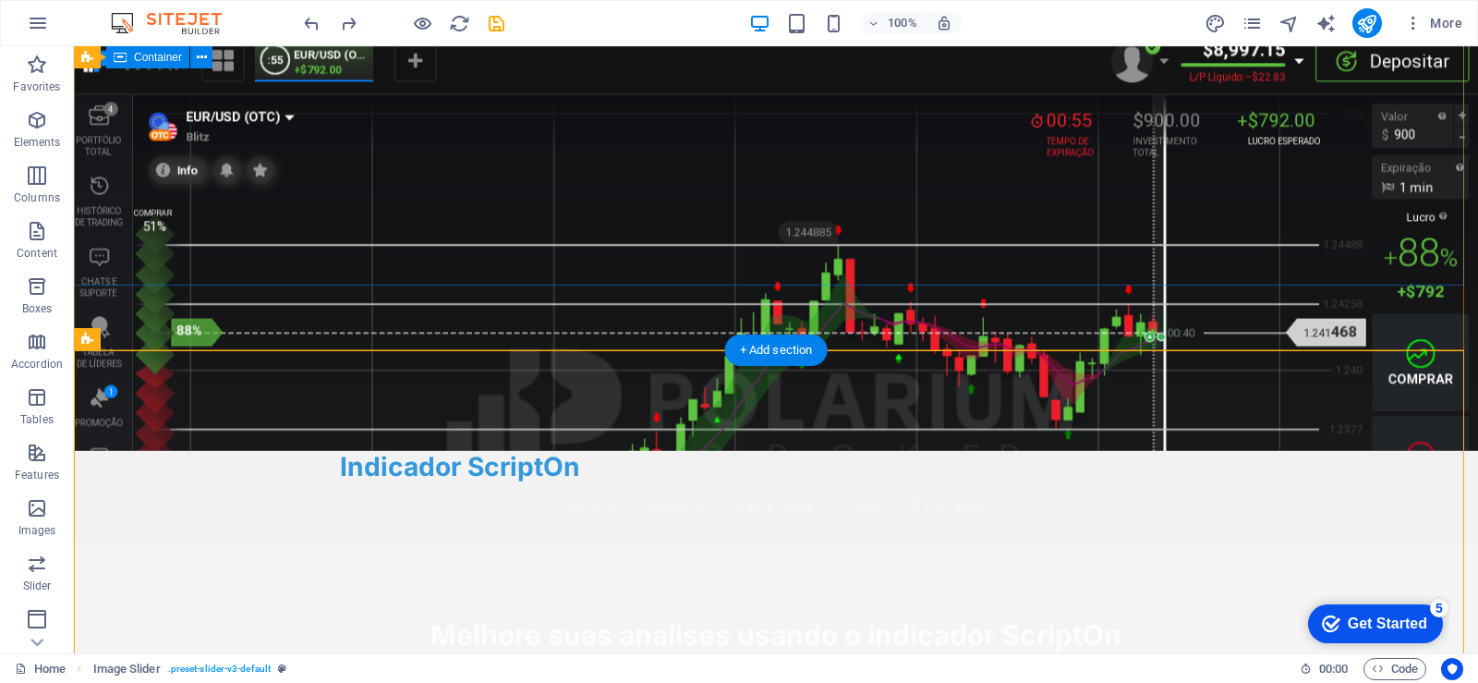
scroll to position [0, 0]
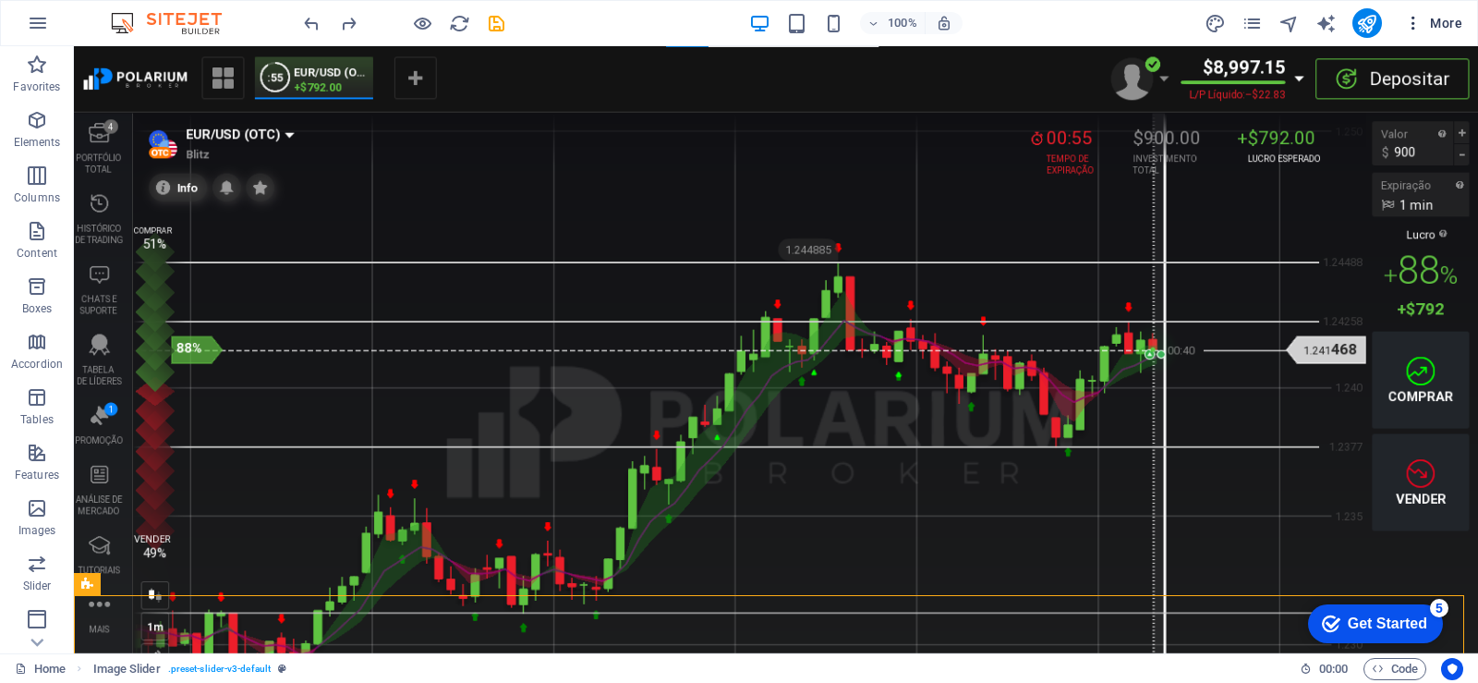
click at [1416, 27] on icon "button" at bounding box center [1413, 23] width 18 height 18
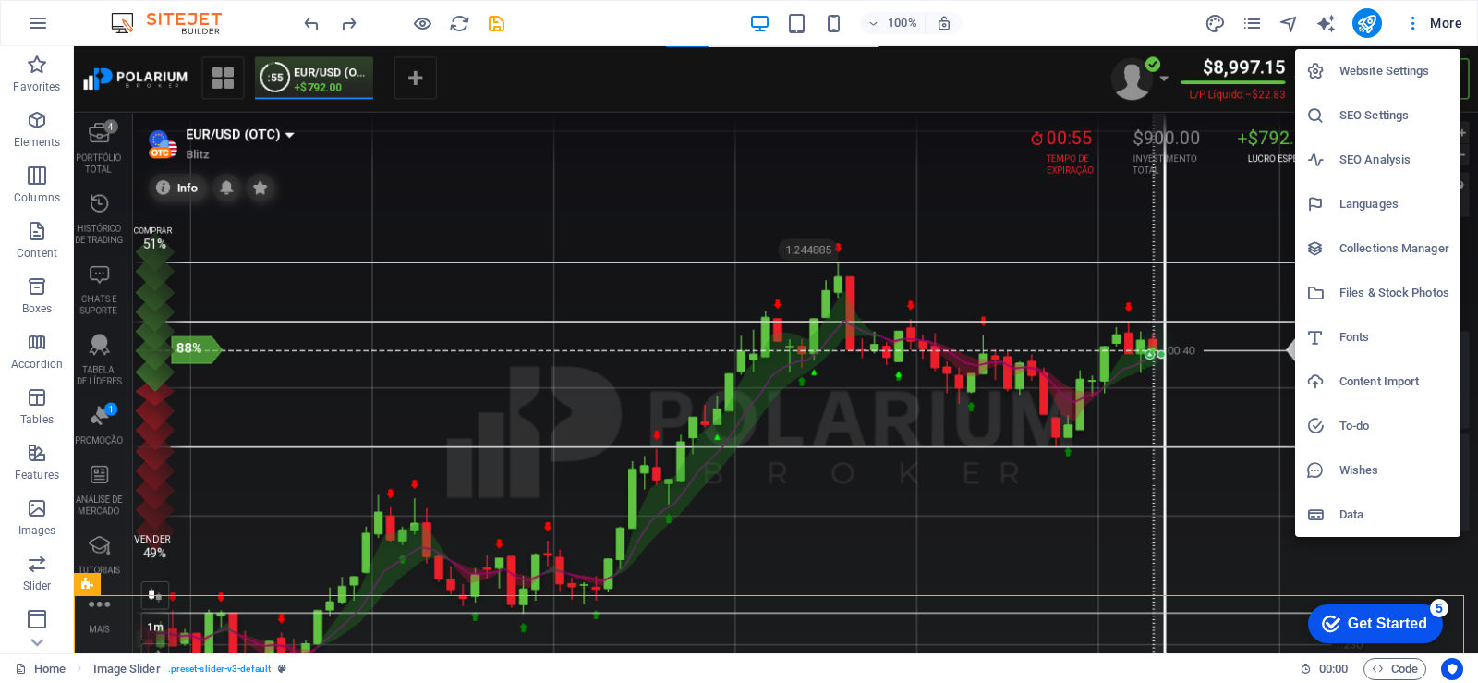
click at [1167, 345] on div at bounding box center [739, 341] width 1478 height 683
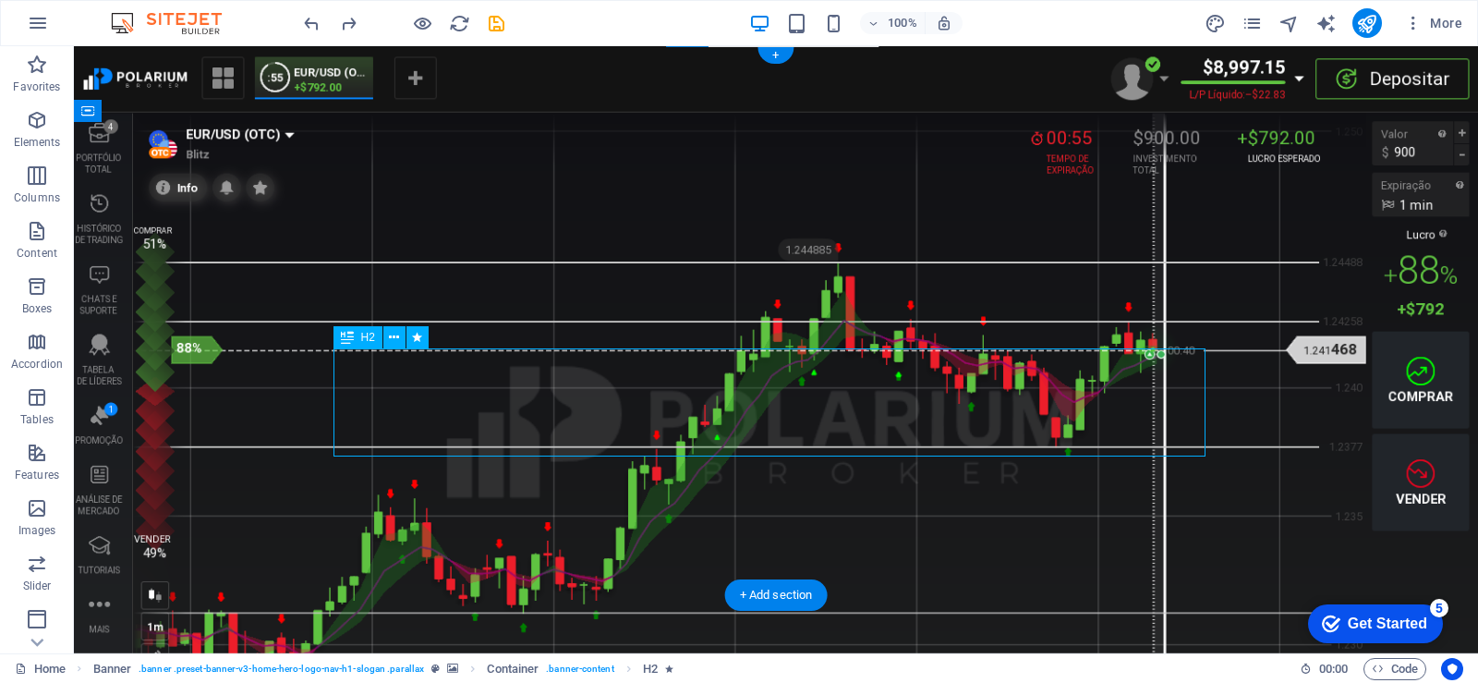
click at [395, 345] on icon at bounding box center [394, 337] width 10 height 19
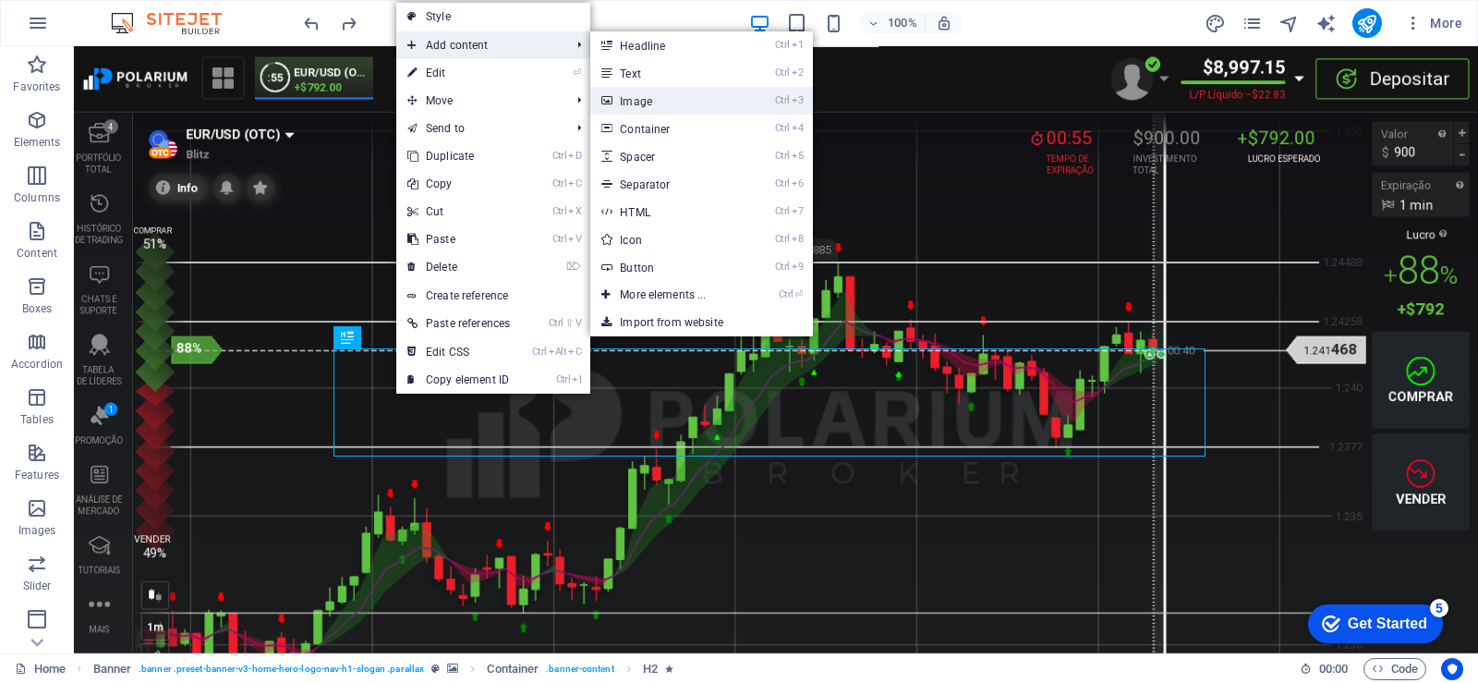
click at [664, 107] on link "Ctrl 3 Image" at bounding box center [666, 101] width 152 height 28
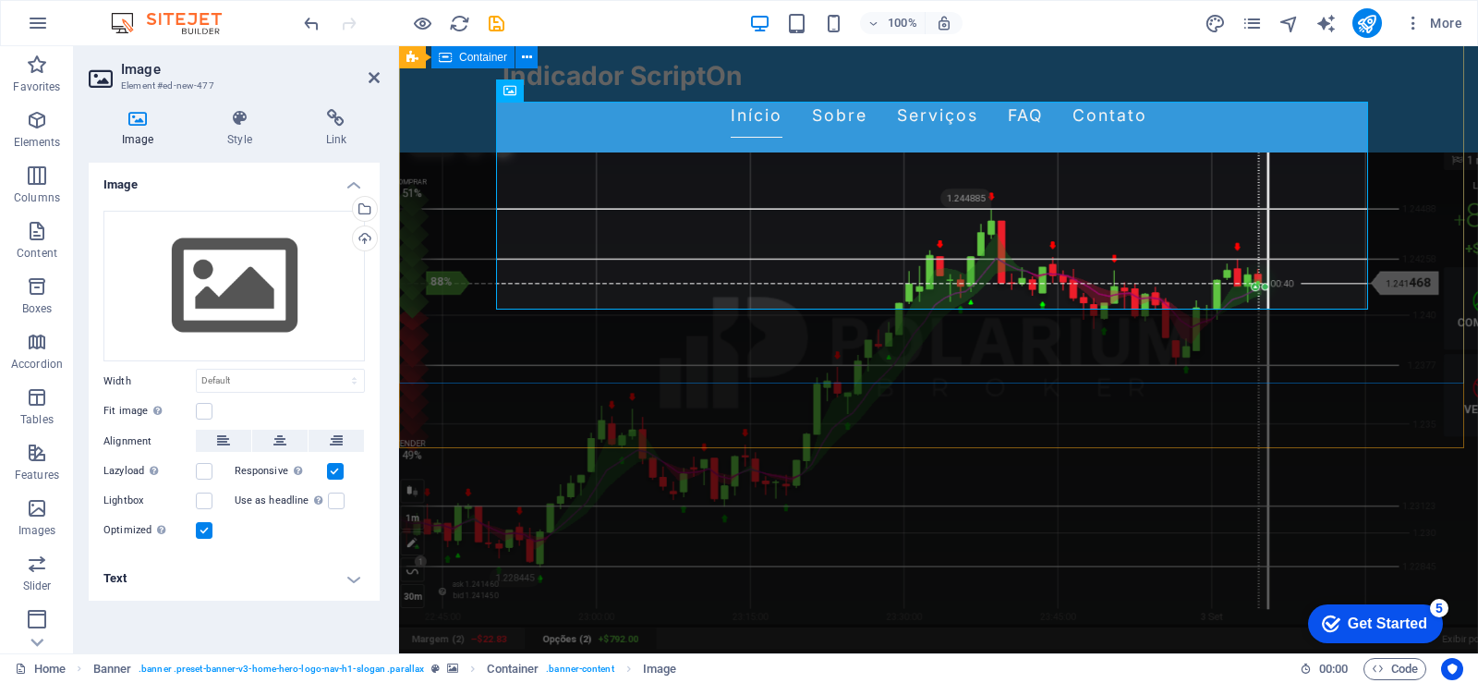
scroll to position [185, 0]
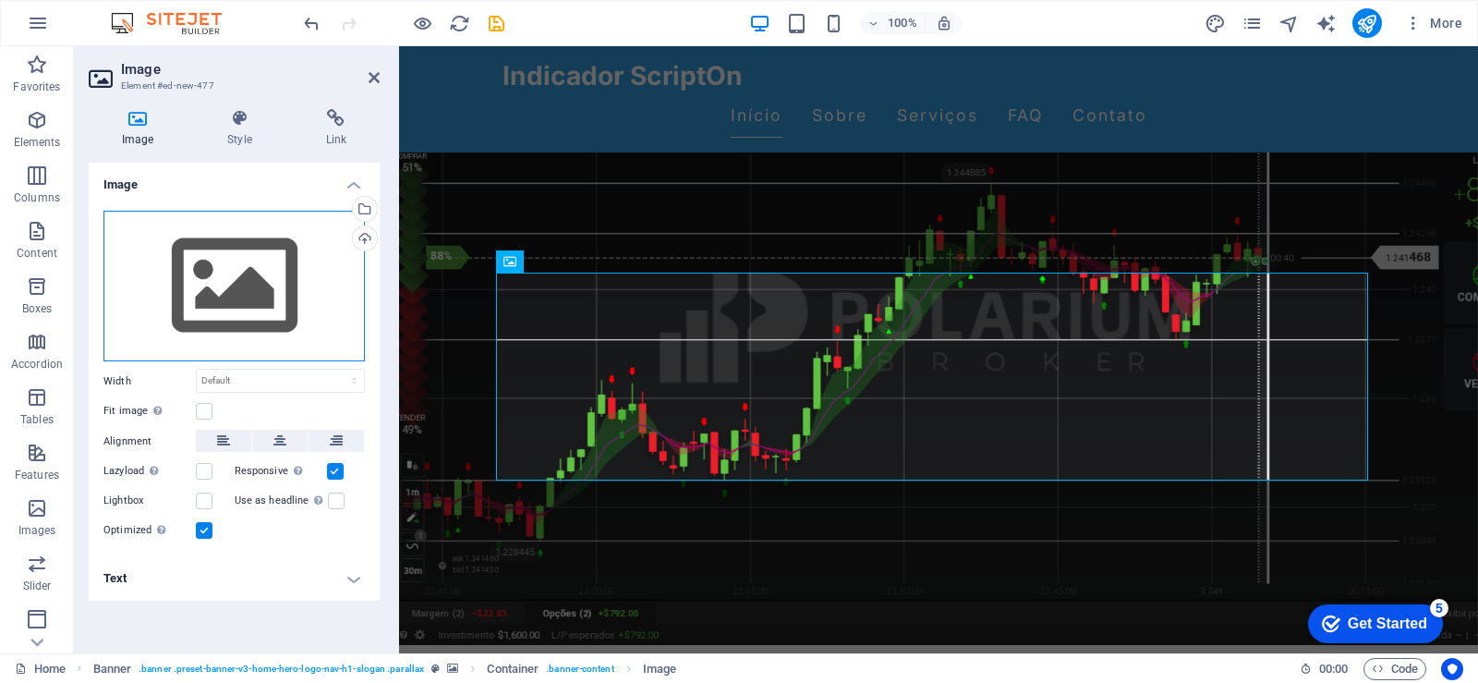
click at [224, 284] on div "Drag files here, click to choose files or select files from Files or our free s…" at bounding box center [233, 287] width 261 height 152
click at [224, 284] on body "[DOMAIN_NAME] Home Favorites Elements Columns Content Boxes Accordion Tables Fe…" at bounding box center [739, 341] width 1478 height 683
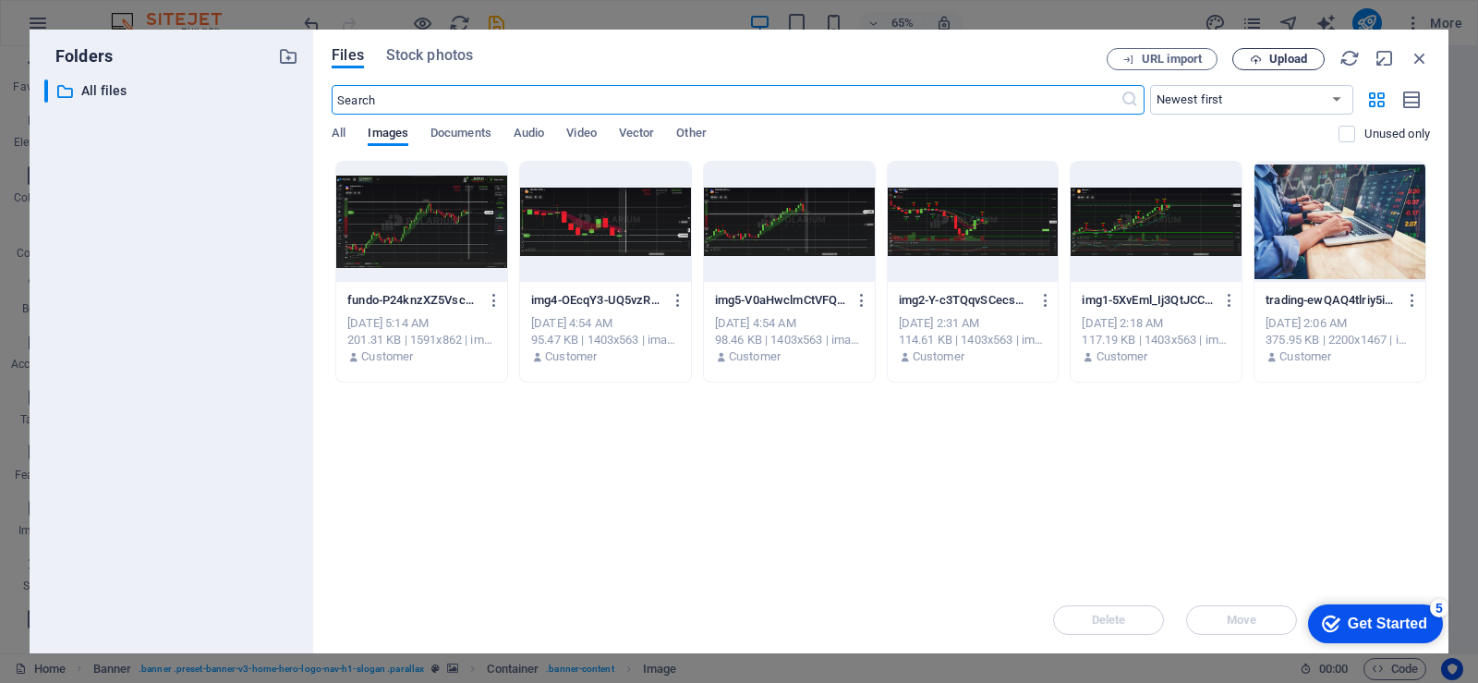
click at [1295, 55] on span "Upload" at bounding box center [1288, 59] width 38 height 11
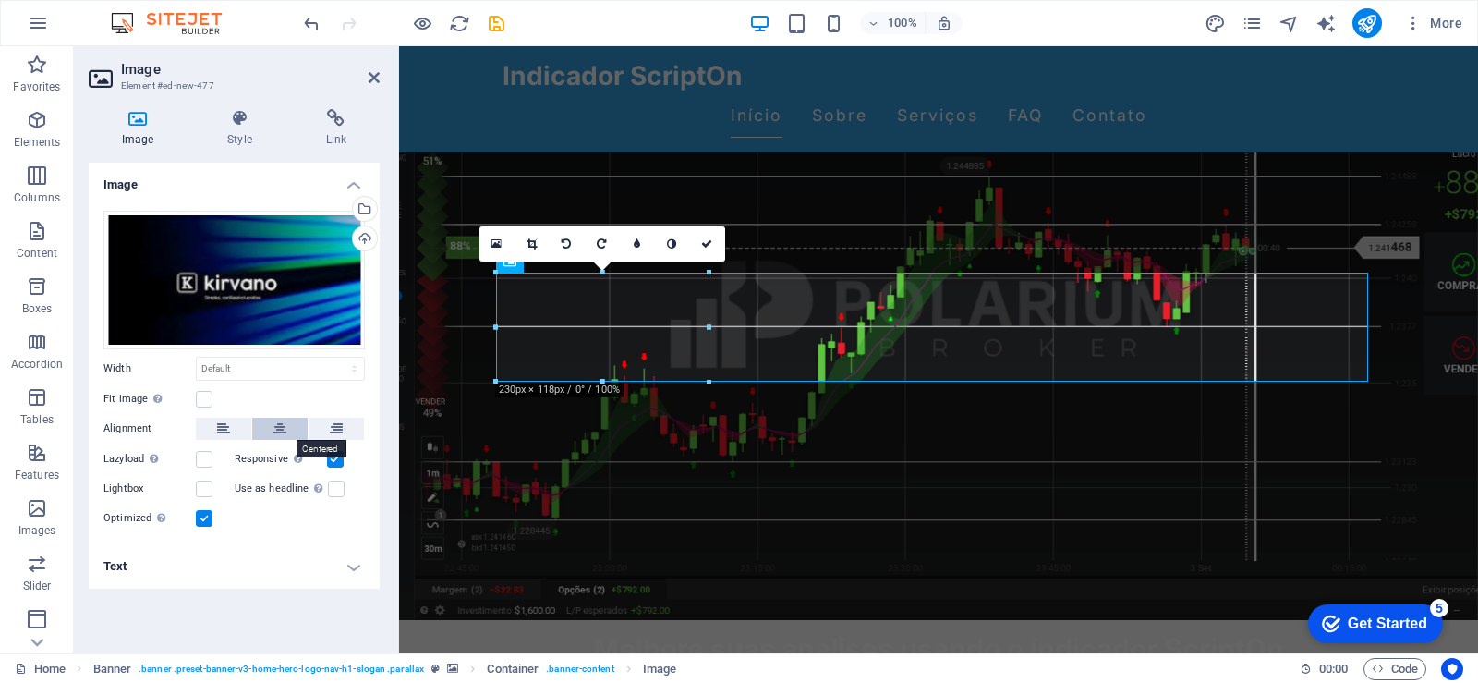
click at [285, 433] on icon at bounding box center [279, 429] width 13 height 22
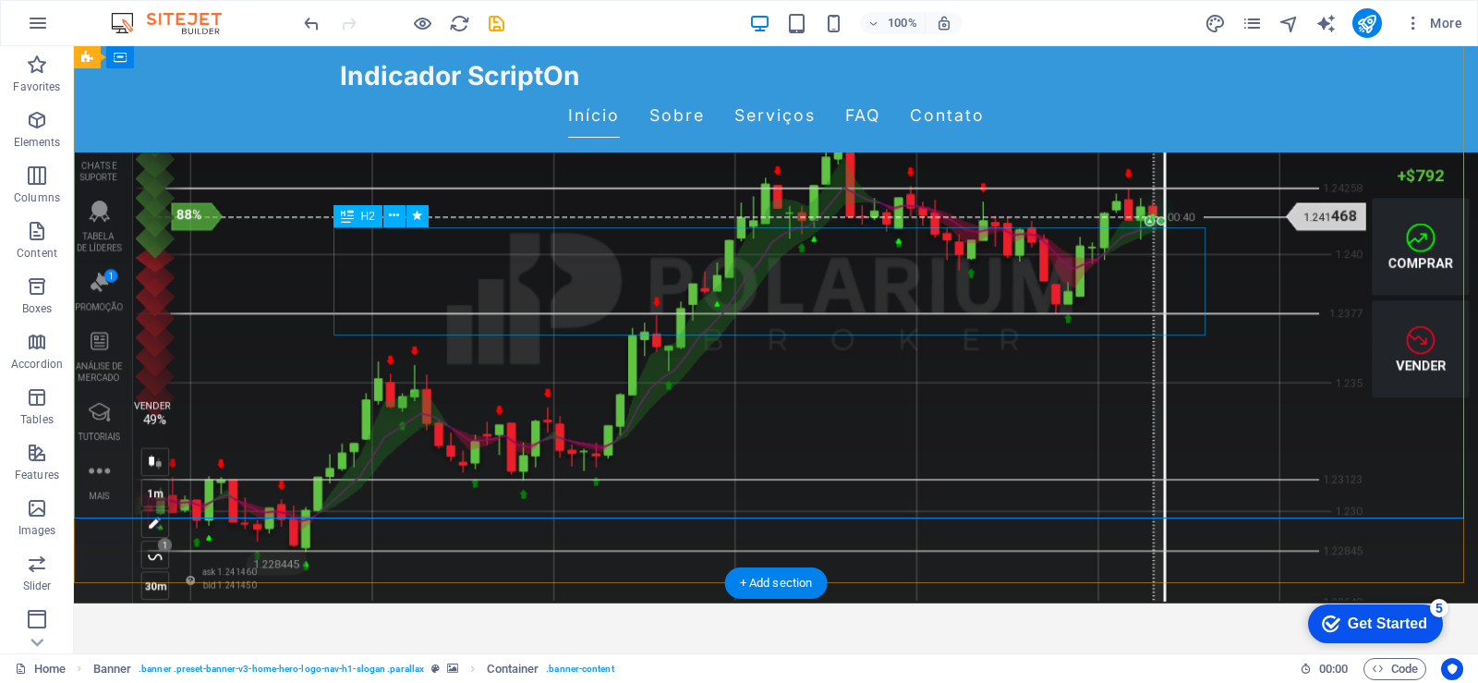
scroll to position [92, 0]
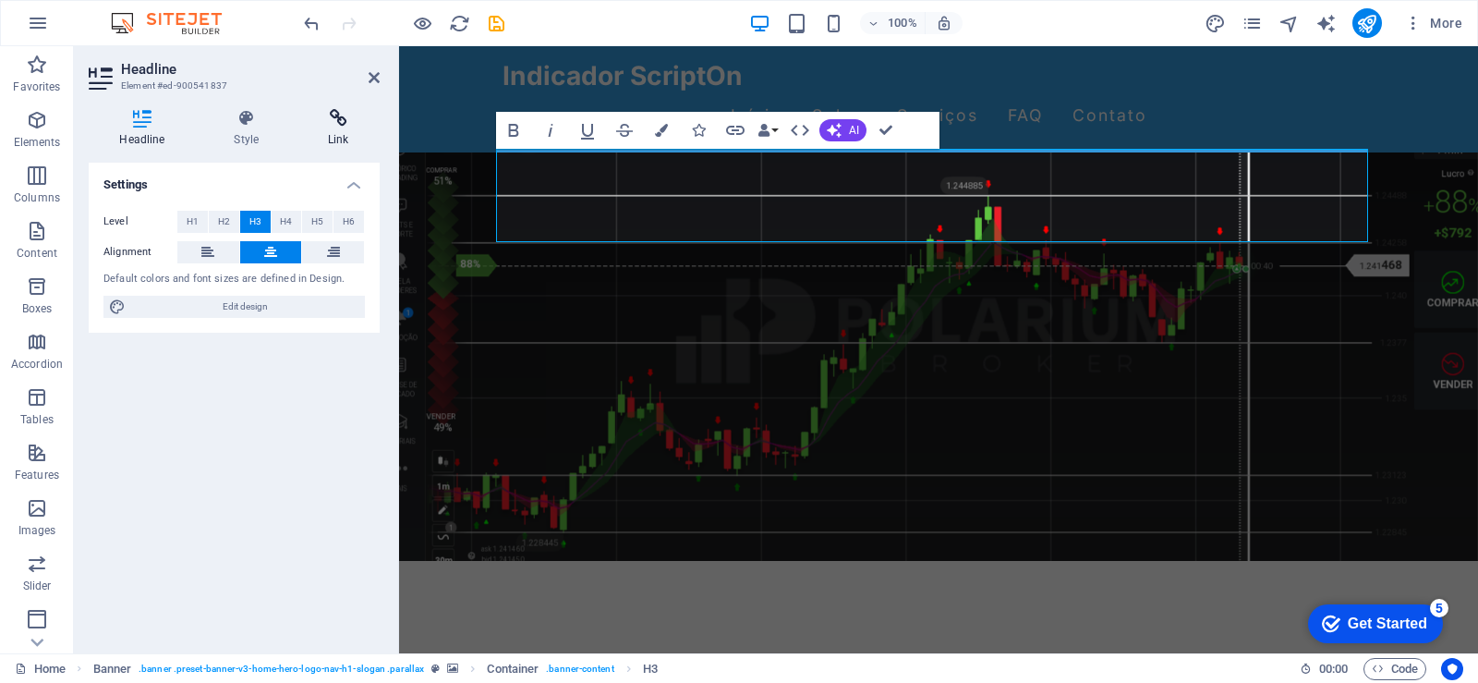
click at [338, 142] on h4 "Link" at bounding box center [338, 128] width 82 height 39
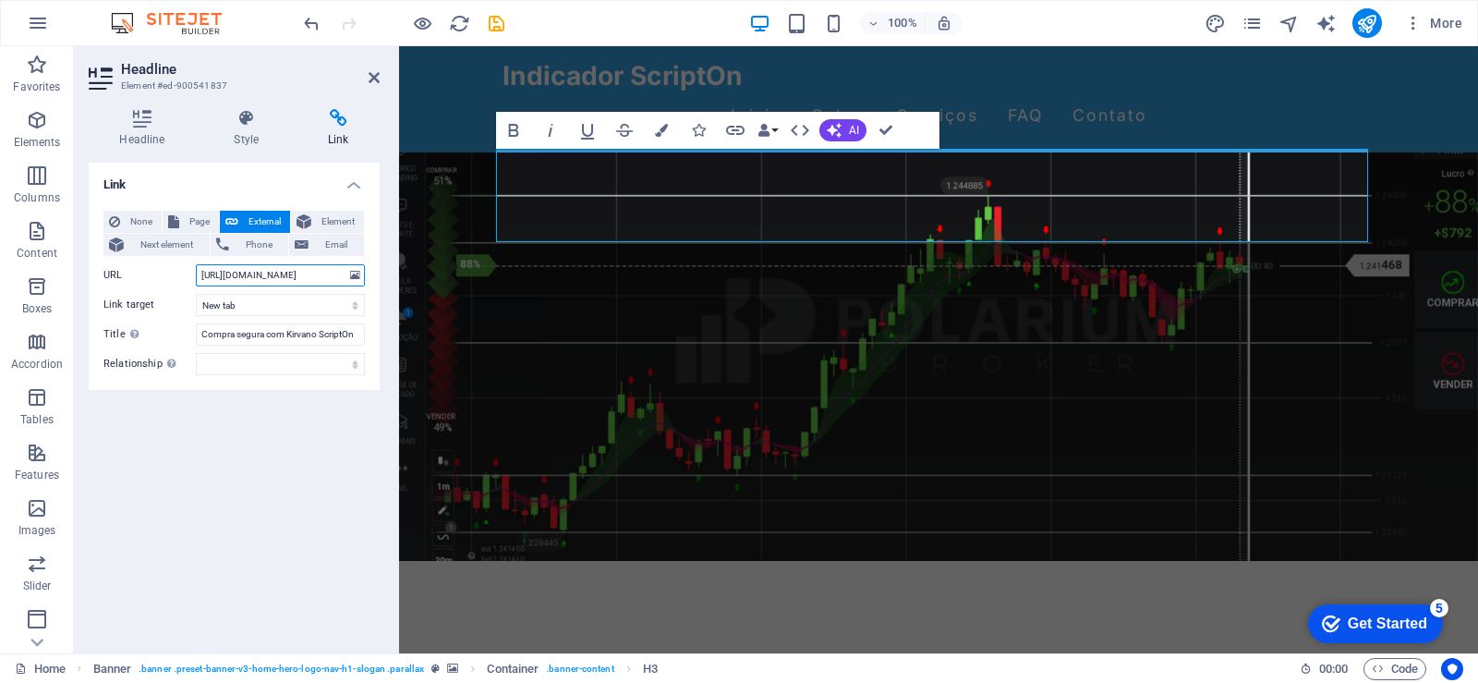
click at [234, 272] on input "[URL][DOMAIN_NAME]" at bounding box center [280, 275] width 169 height 22
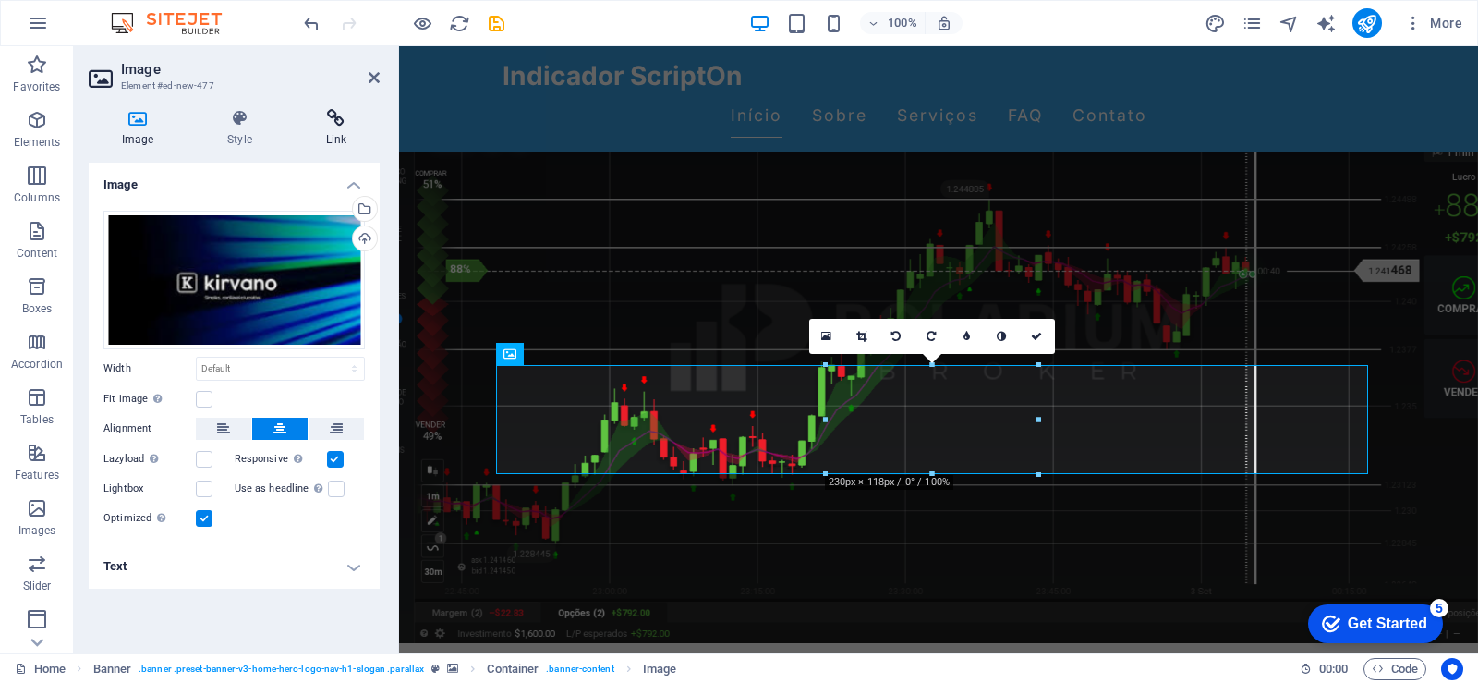
click at [343, 141] on h4 "Link" at bounding box center [336, 128] width 87 height 39
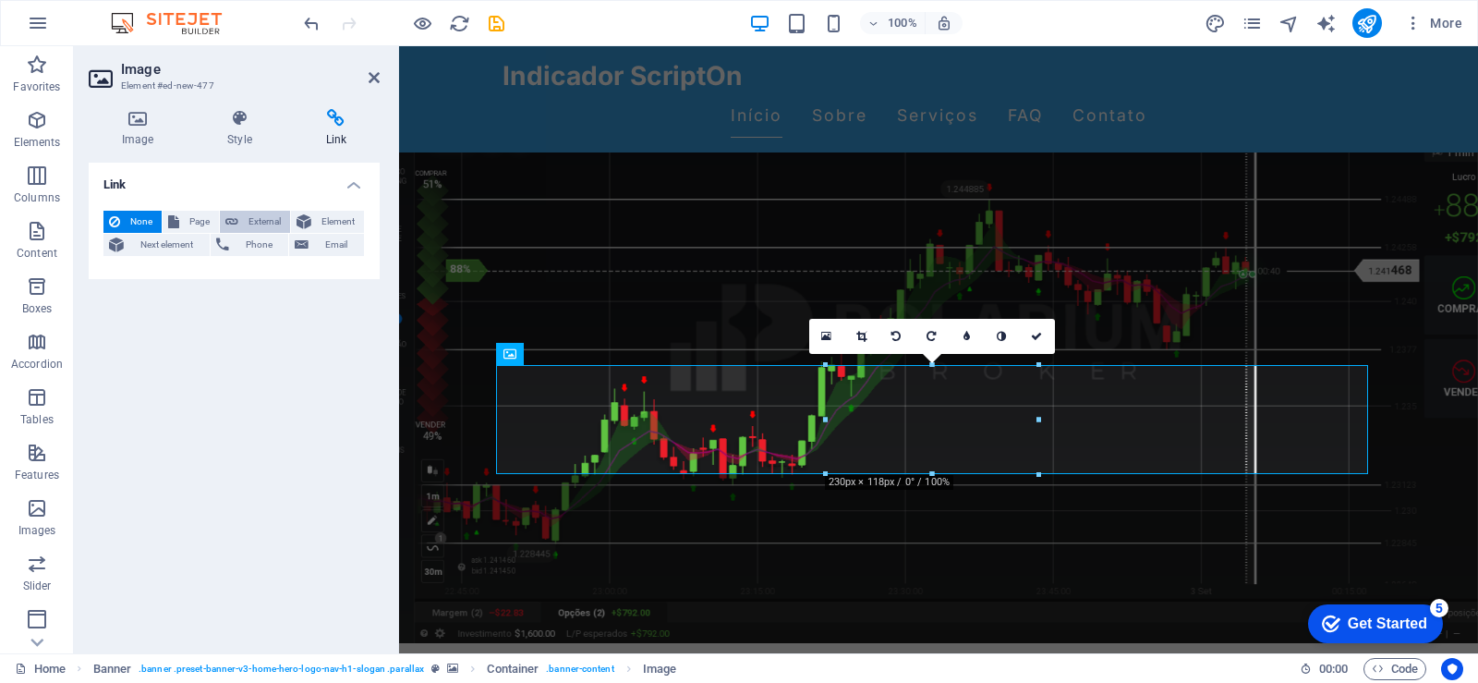
click at [273, 221] on span "External" at bounding box center [264, 222] width 41 height 22
select select "blank"
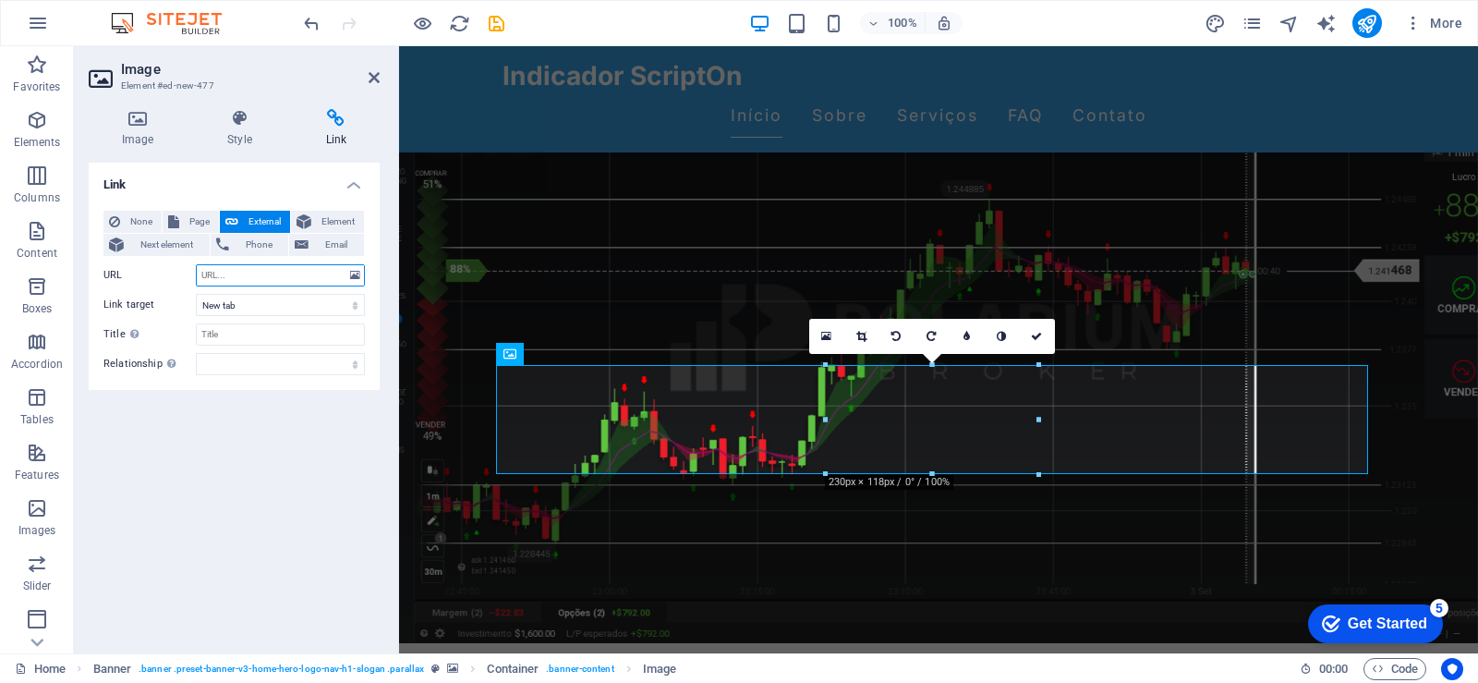
paste input "[URL][DOMAIN_NAME]"
type input "[URL][DOMAIN_NAME]"
drag, startPoint x: 238, startPoint y: 334, endPoint x: 188, endPoint y: 334, distance: 50.8
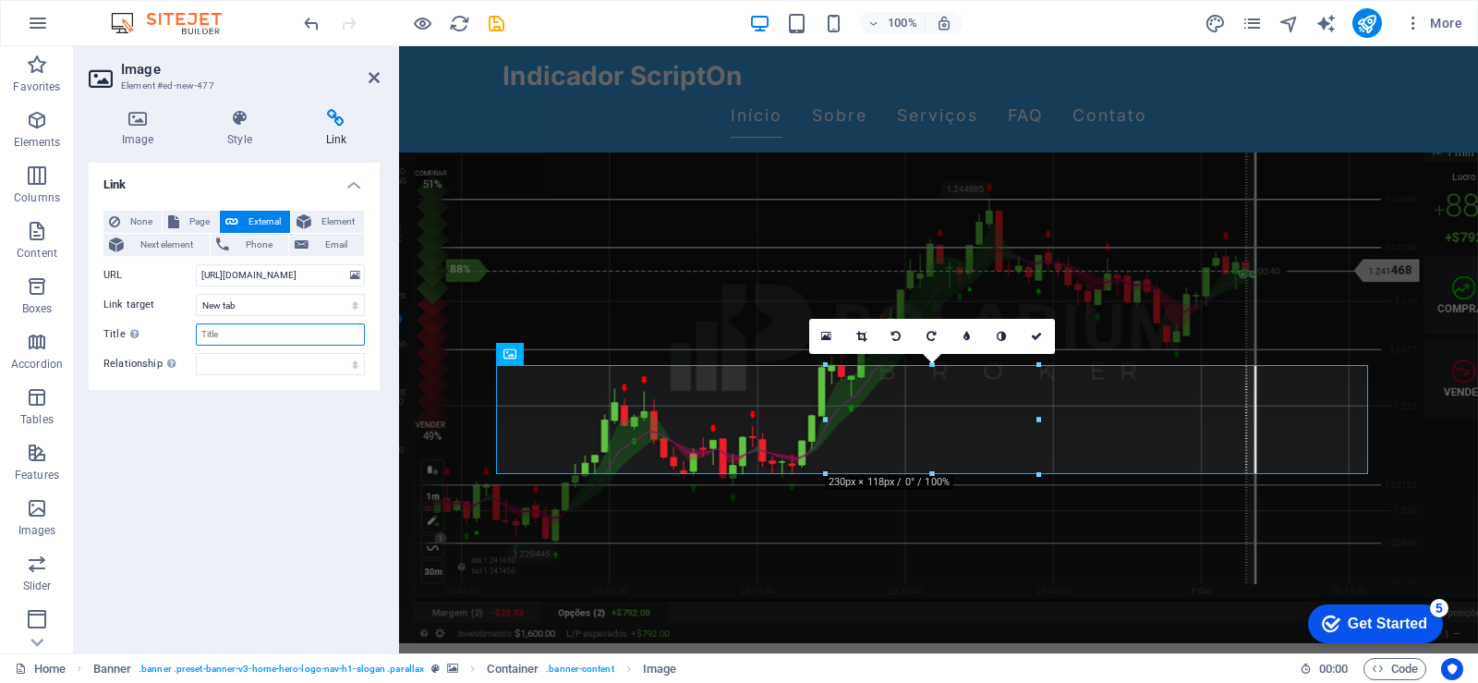
click at [188, 334] on div "Title Additional link description, should not be the same as the link text. The…" at bounding box center [233, 334] width 261 height 22
type input "Compre [PERSON_NAME]"
click at [250, 395] on div "Link None Page External Element Next element Phone Email Page Home Subpage Lega…" at bounding box center [234, 401] width 291 height 476
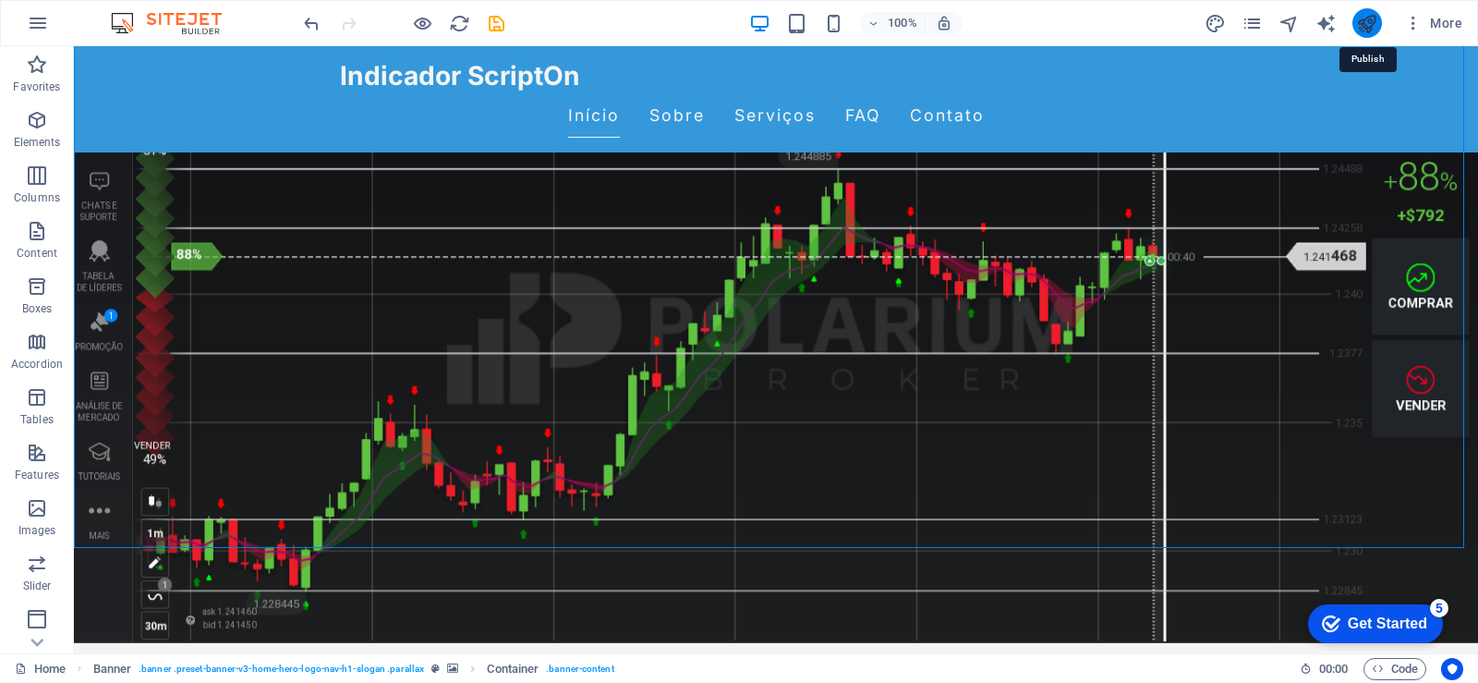
click at [1370, 24] on icon "publish" at bounding box center [1366, 23] width 21 height 21
